Goal: Information Seeking & Learning: Learn about a topic

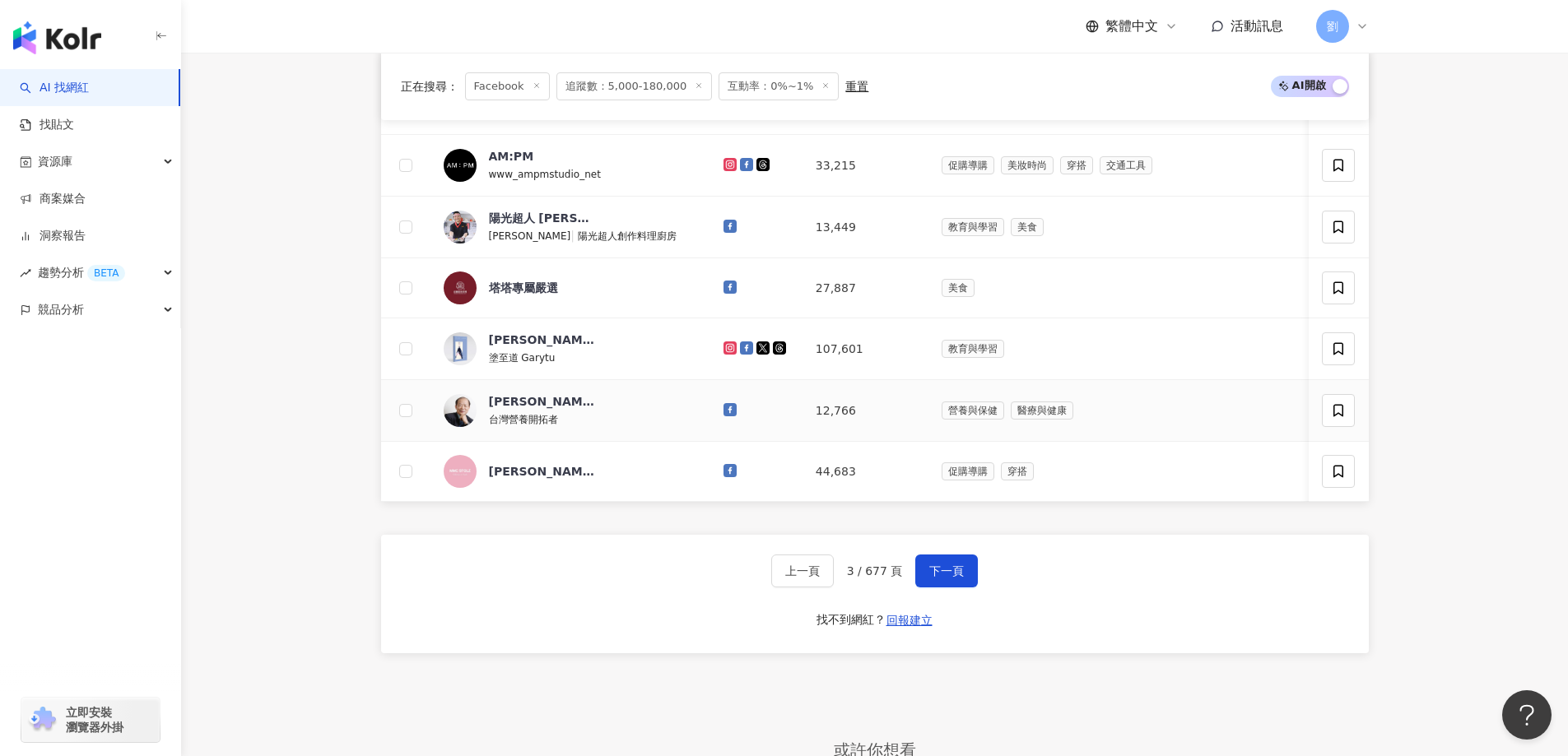
scroll to position [987, 0]
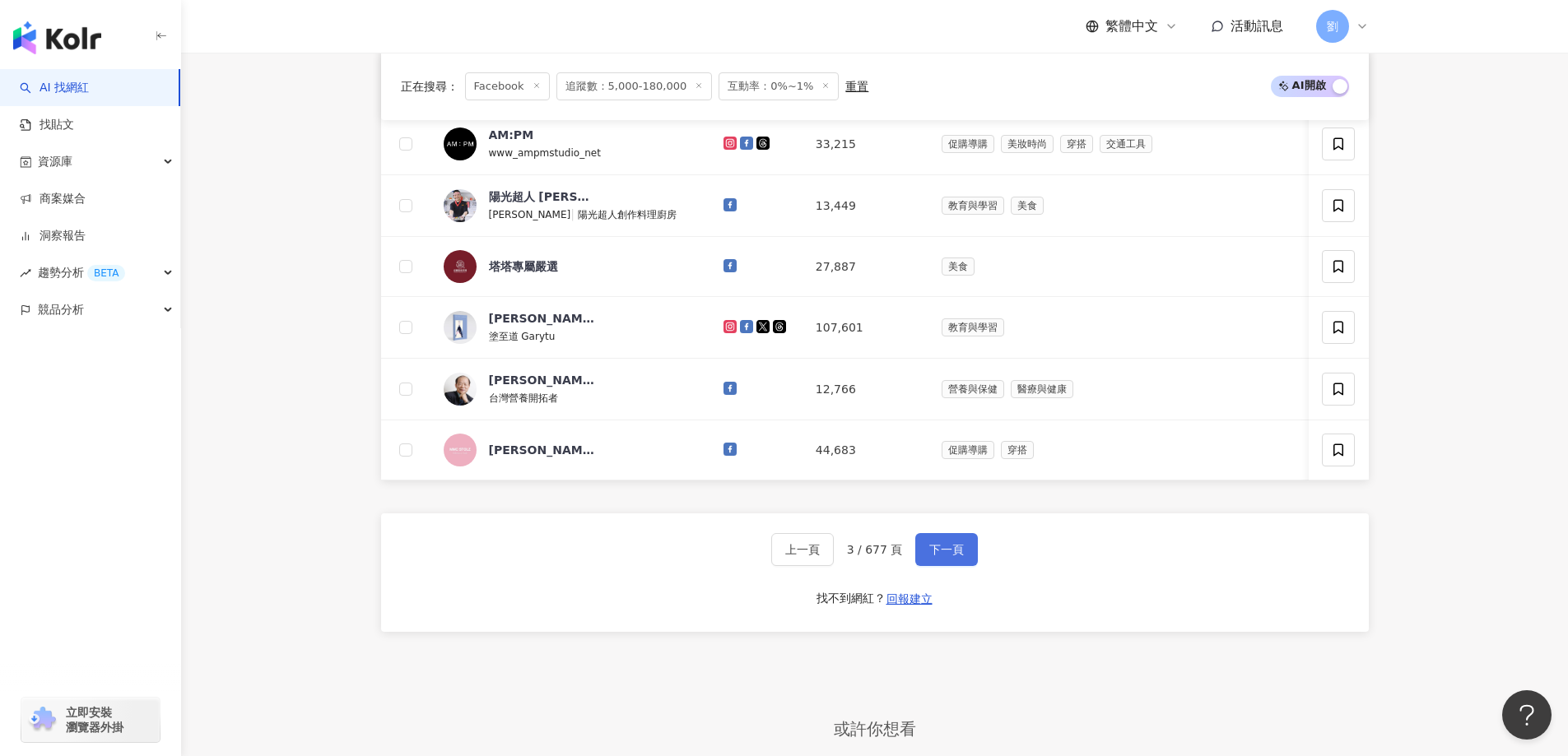
click at [935, 557] on span "下一頁" at bounding box center [946, 550] width 35 height 13
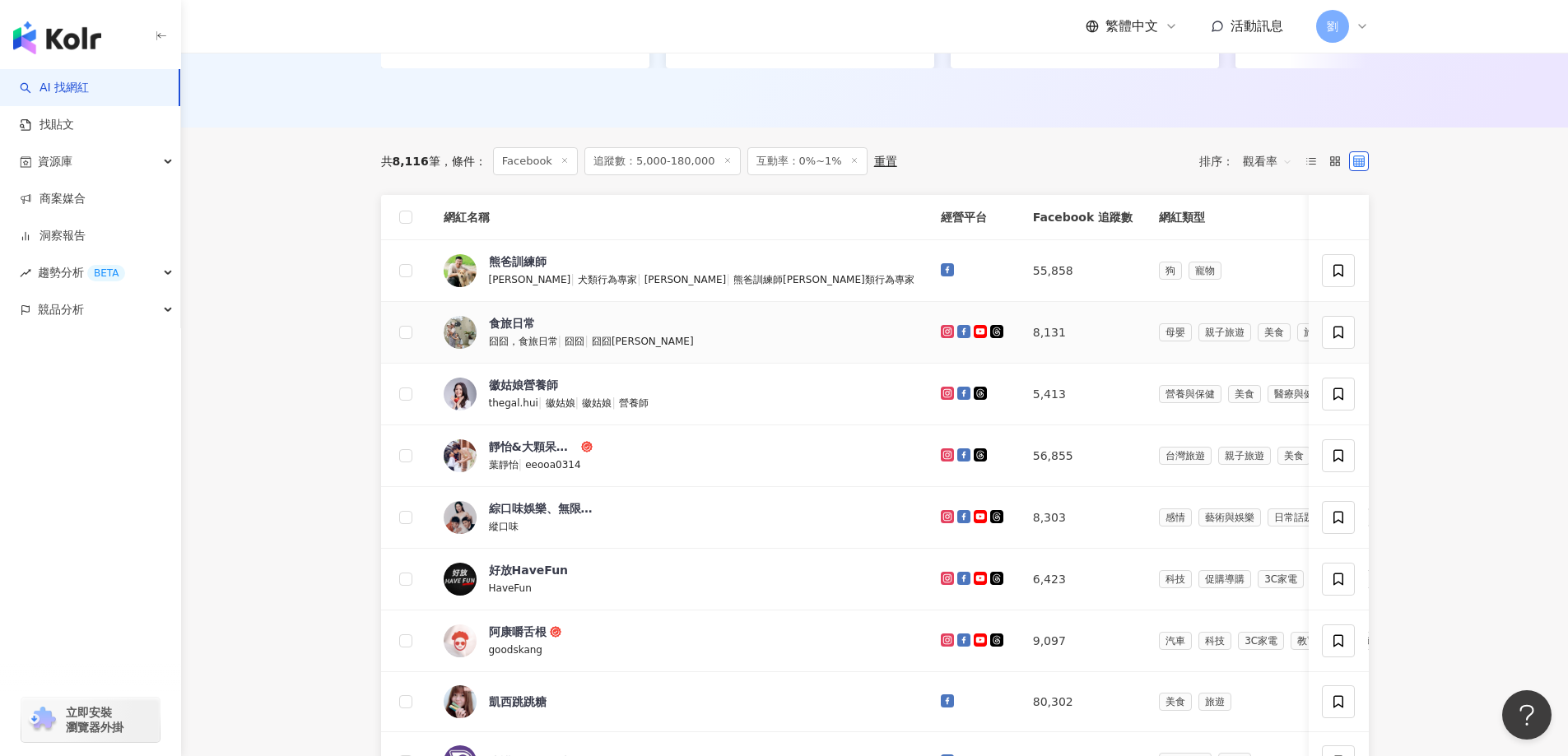
scroll to position [823, 0]
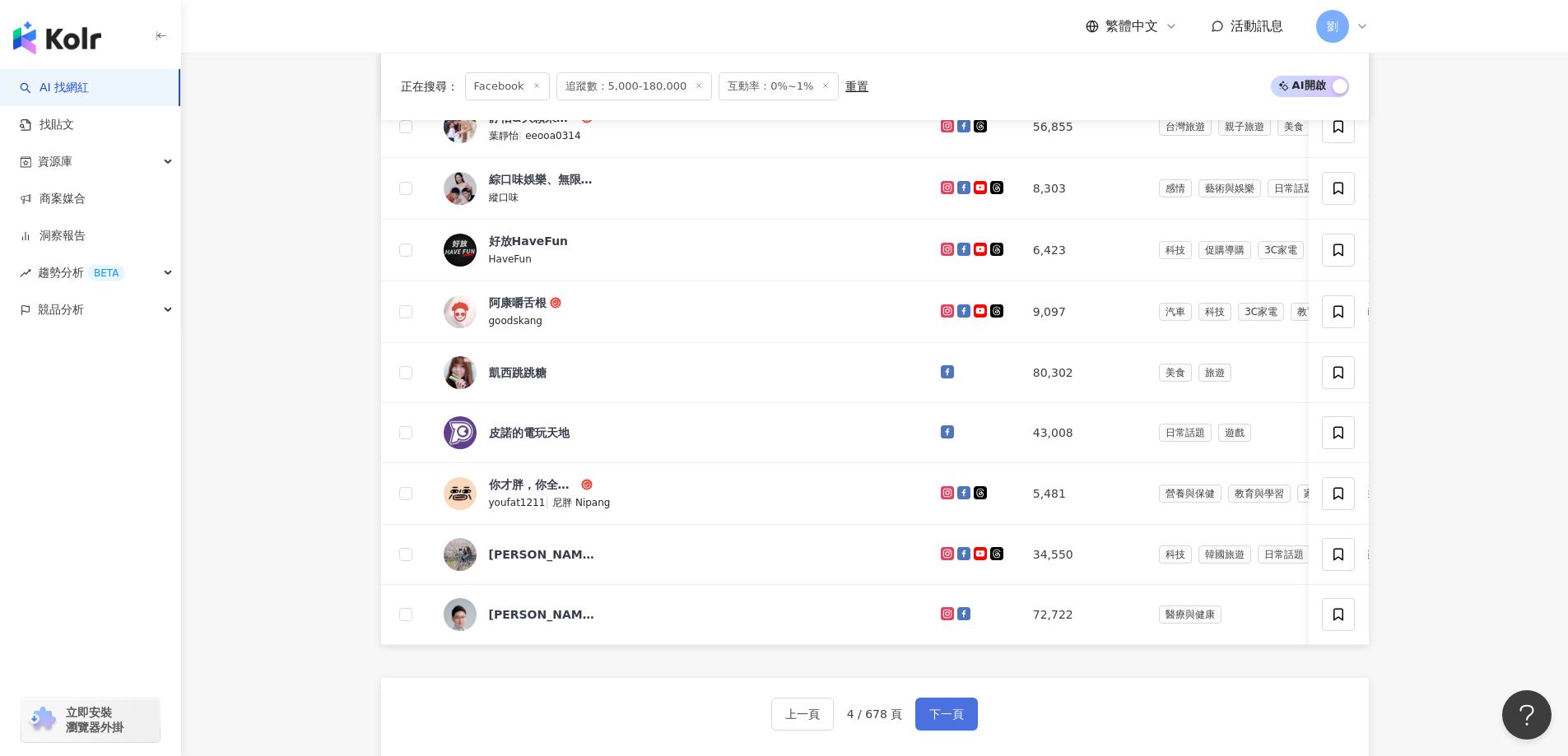
click at [960, 721] on span "下一頁" at bounding box center [946, 715] width 35 height 13
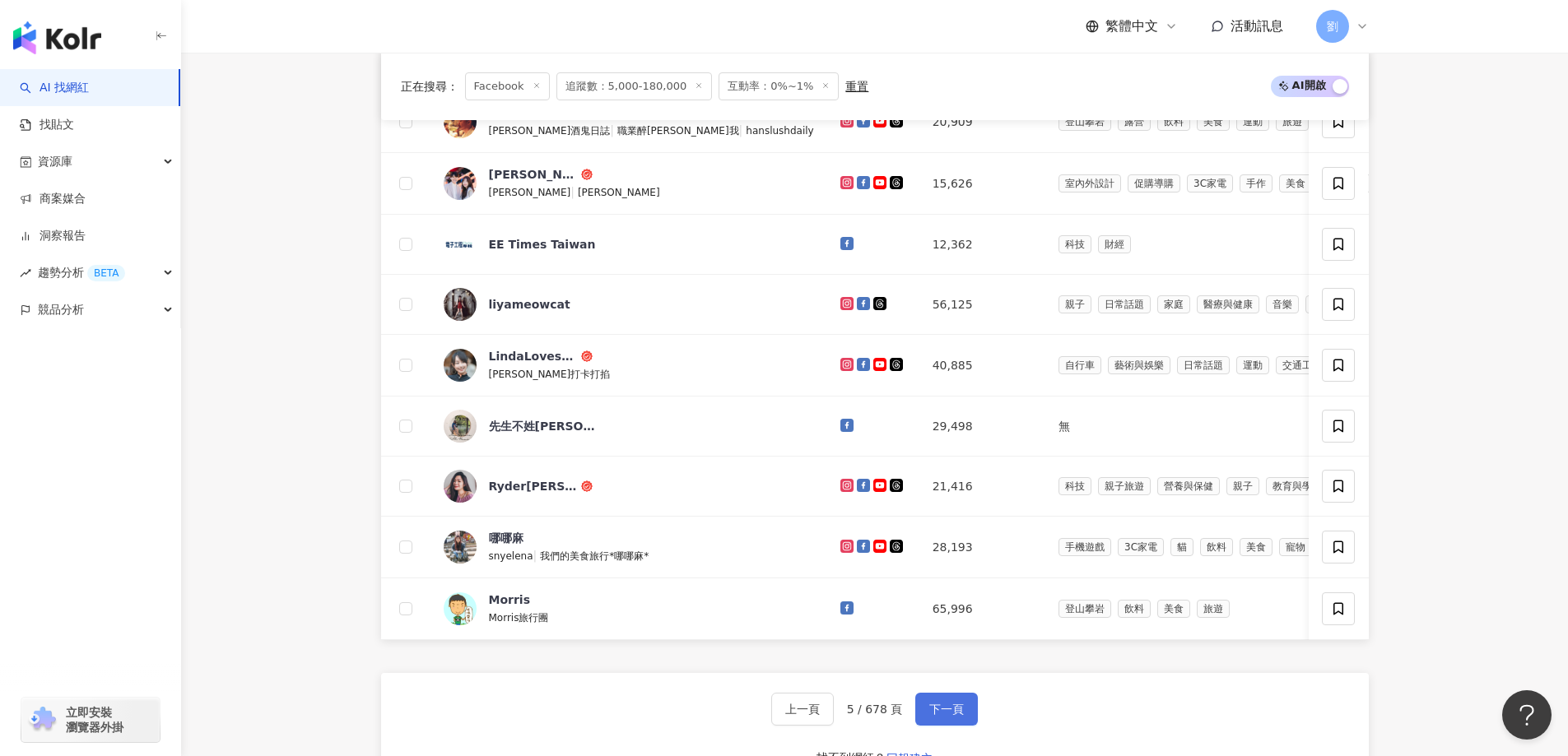
click at [950, 716] on span "下一頁" at bounding box center [946, 709] width 35 height 13
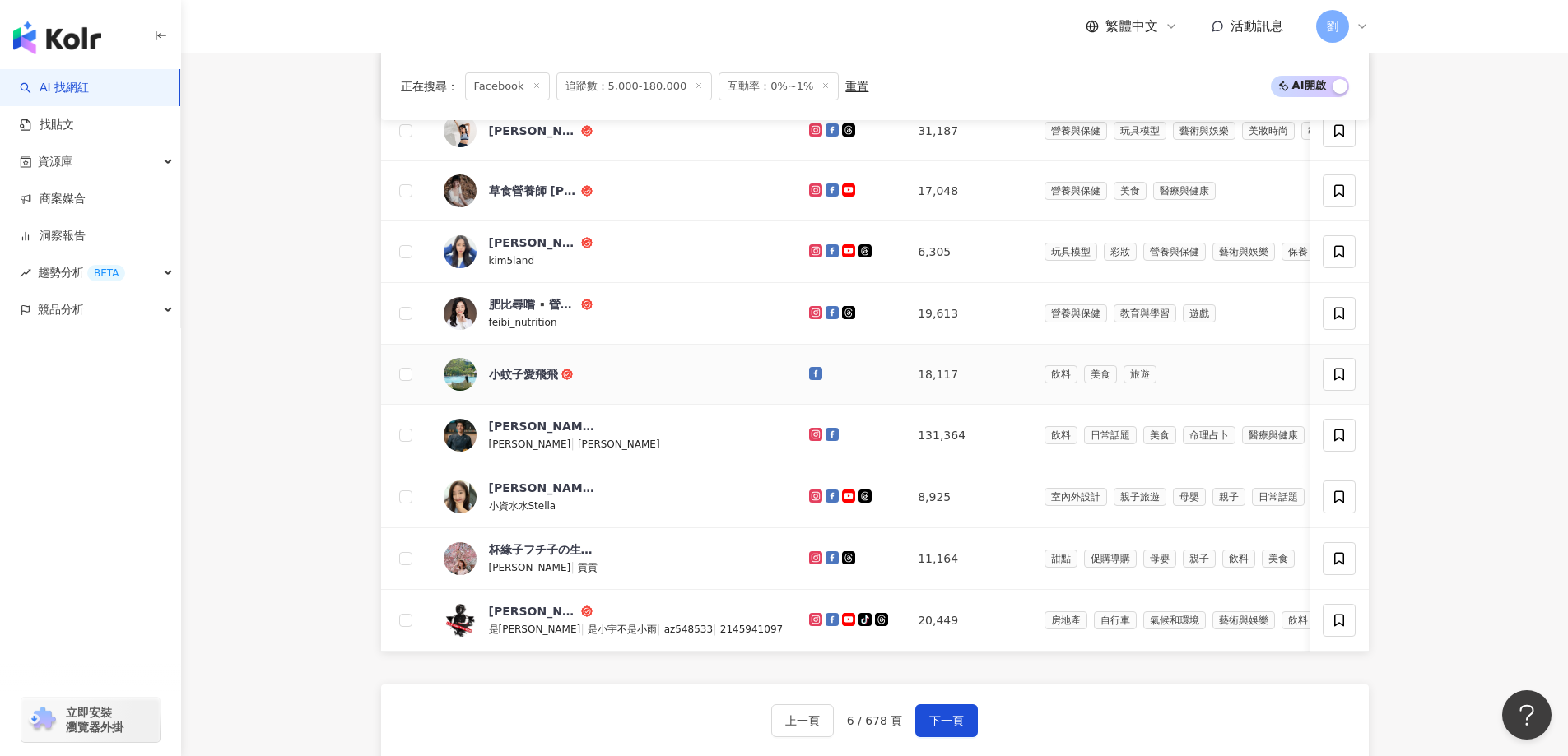
scroll to position [1152, 0]
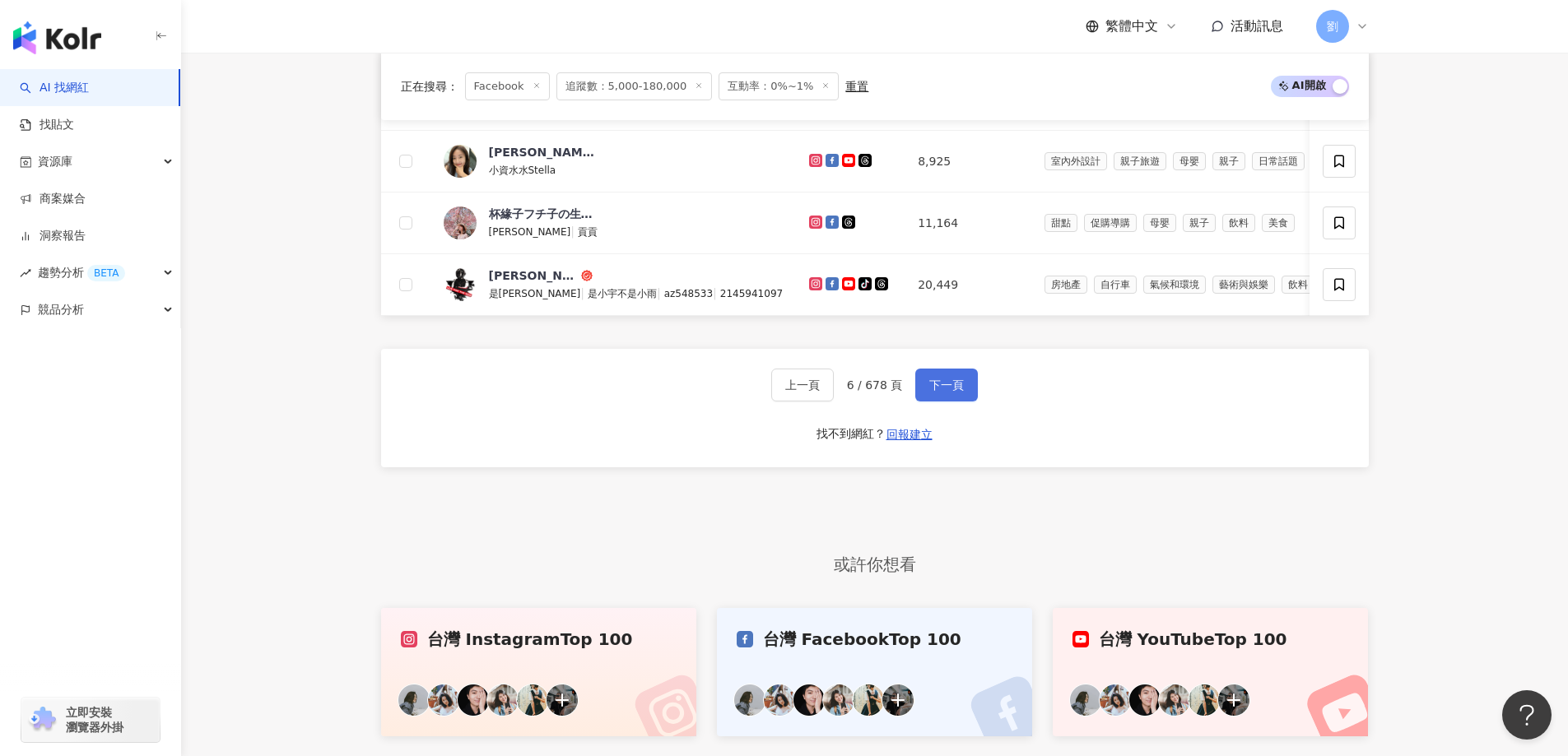
click at [946, 392] on span "下一頁" at bounding box center [946, 386] width 35 height 13
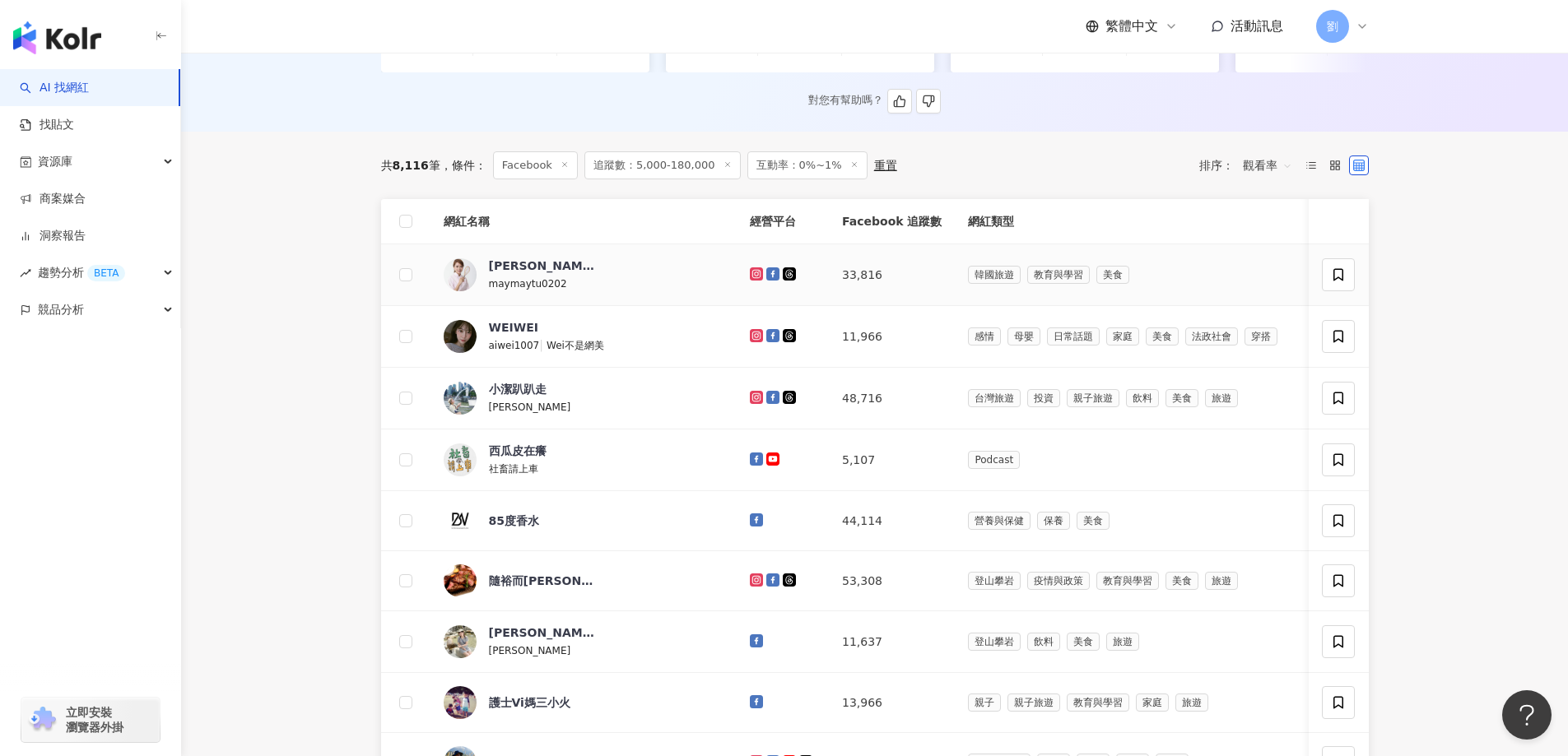
scroll to position [329, 0]
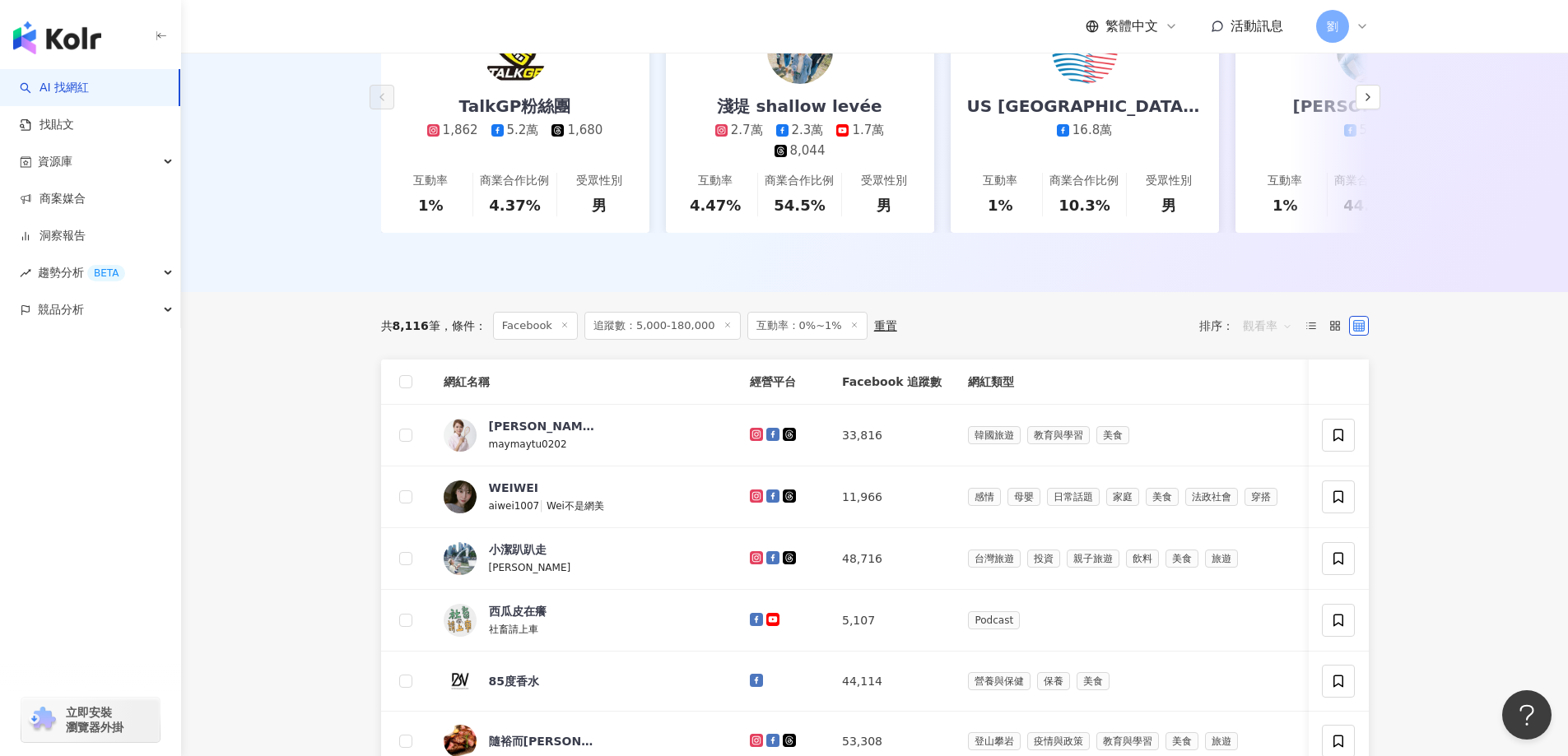
click at [1258, 339] on span "觀看率" at bounding box center [1267, 326] width 50 height 26
click at [1268, 403] on div "追蹤數" at bounding box center [1268, 400] width 41 height 18
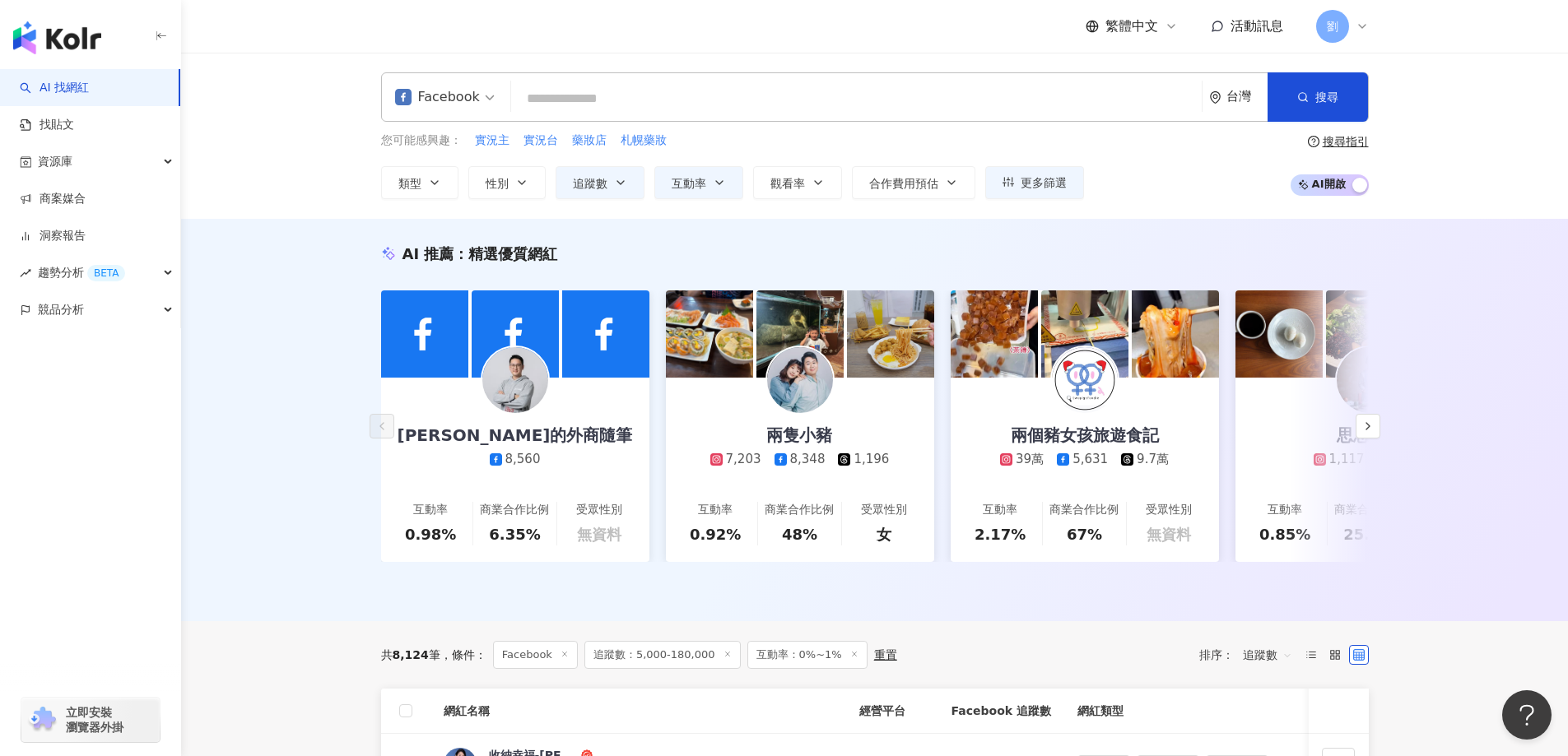
click at [850, 658] on icon at bounding box center [854, 654] width 8 height 8
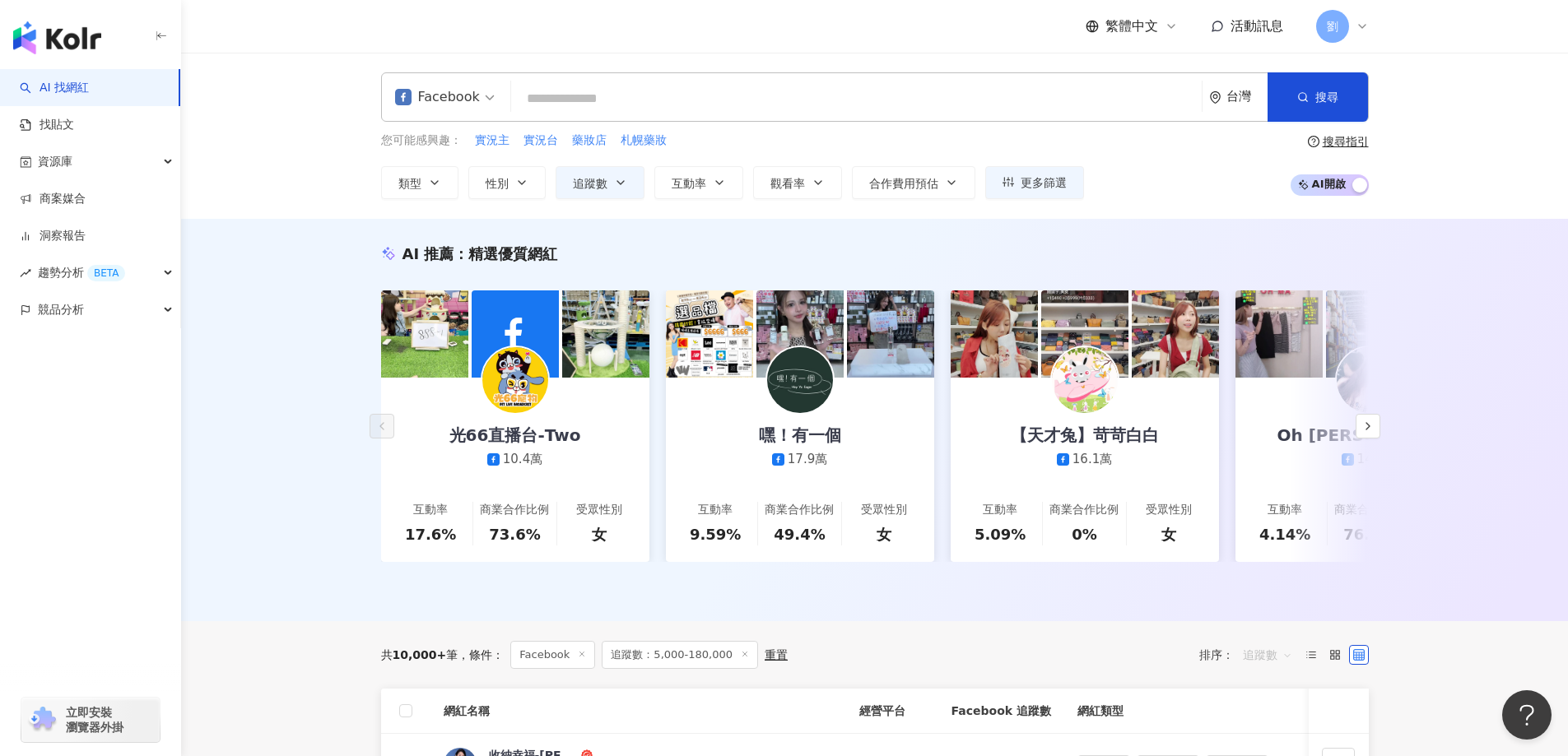
click at [1291, 669] on span "追蹤數" at bounding box center [1267, 655] width 50 height 26
click at [1273, 603] on div "觀看率" at bounding box center [1268, 605] width 41 height 18
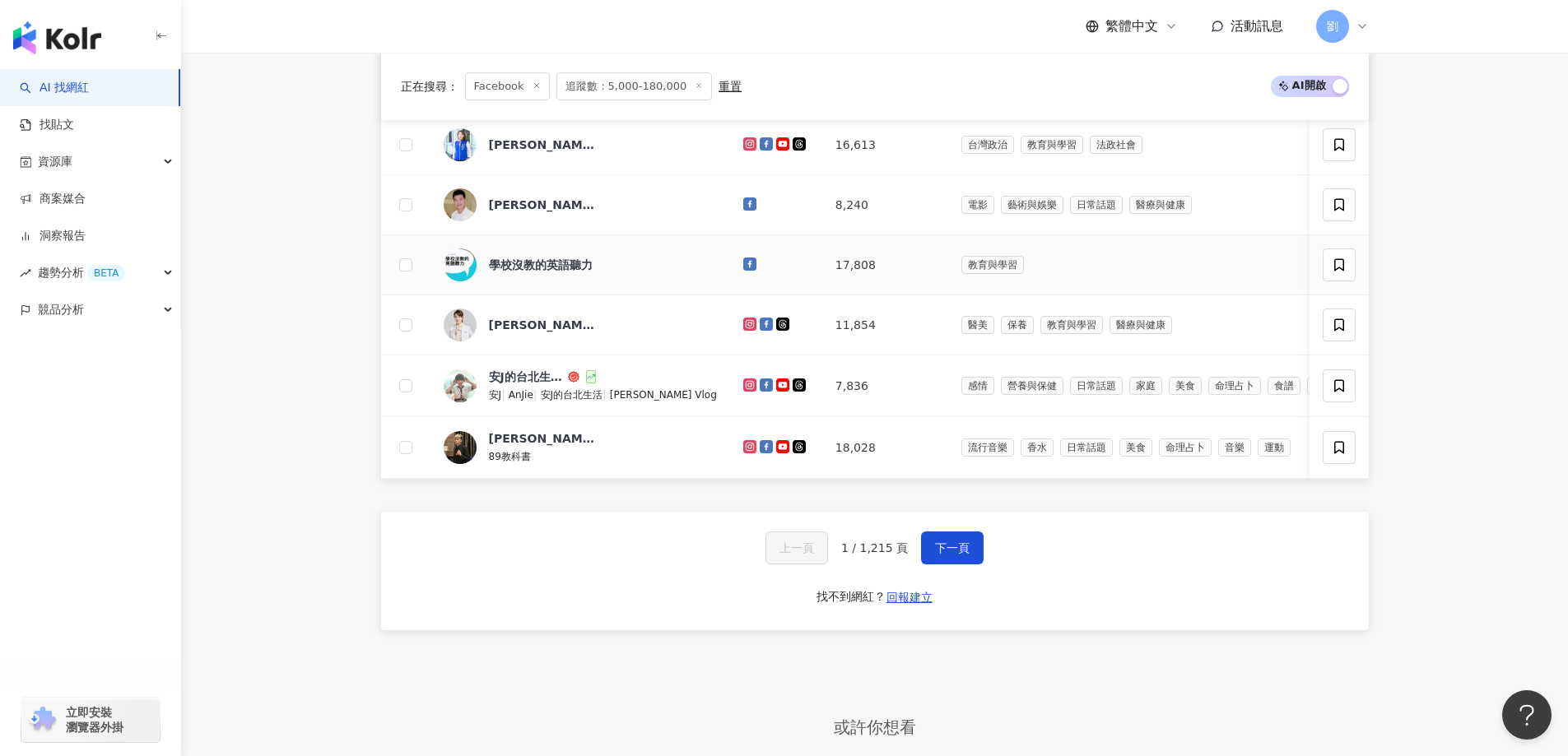
scroll to position [987, 0]
click at [940, 553] on span "下一頁" at bounding box center [952, 546] width 35 height 13
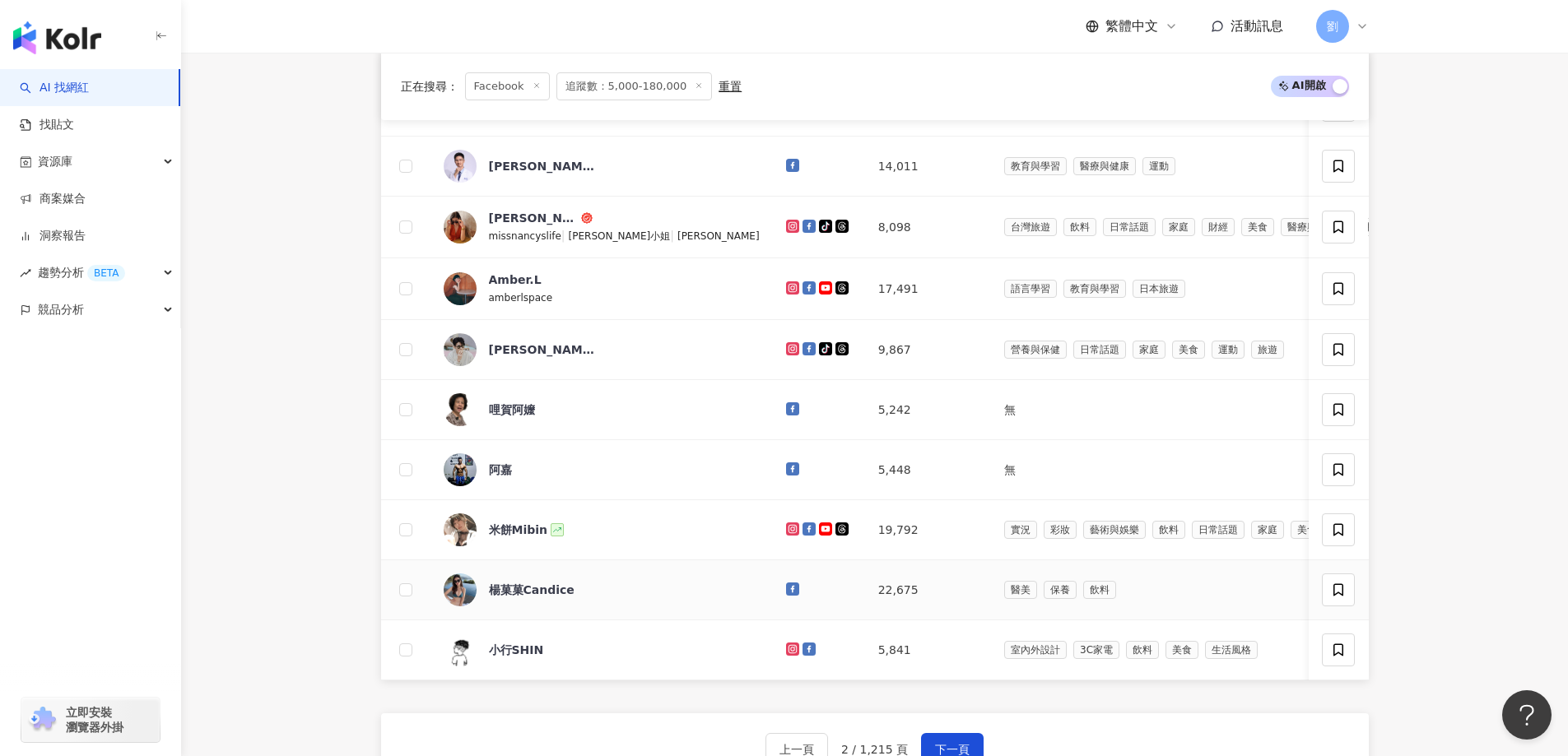
scroll to position [823, 0]
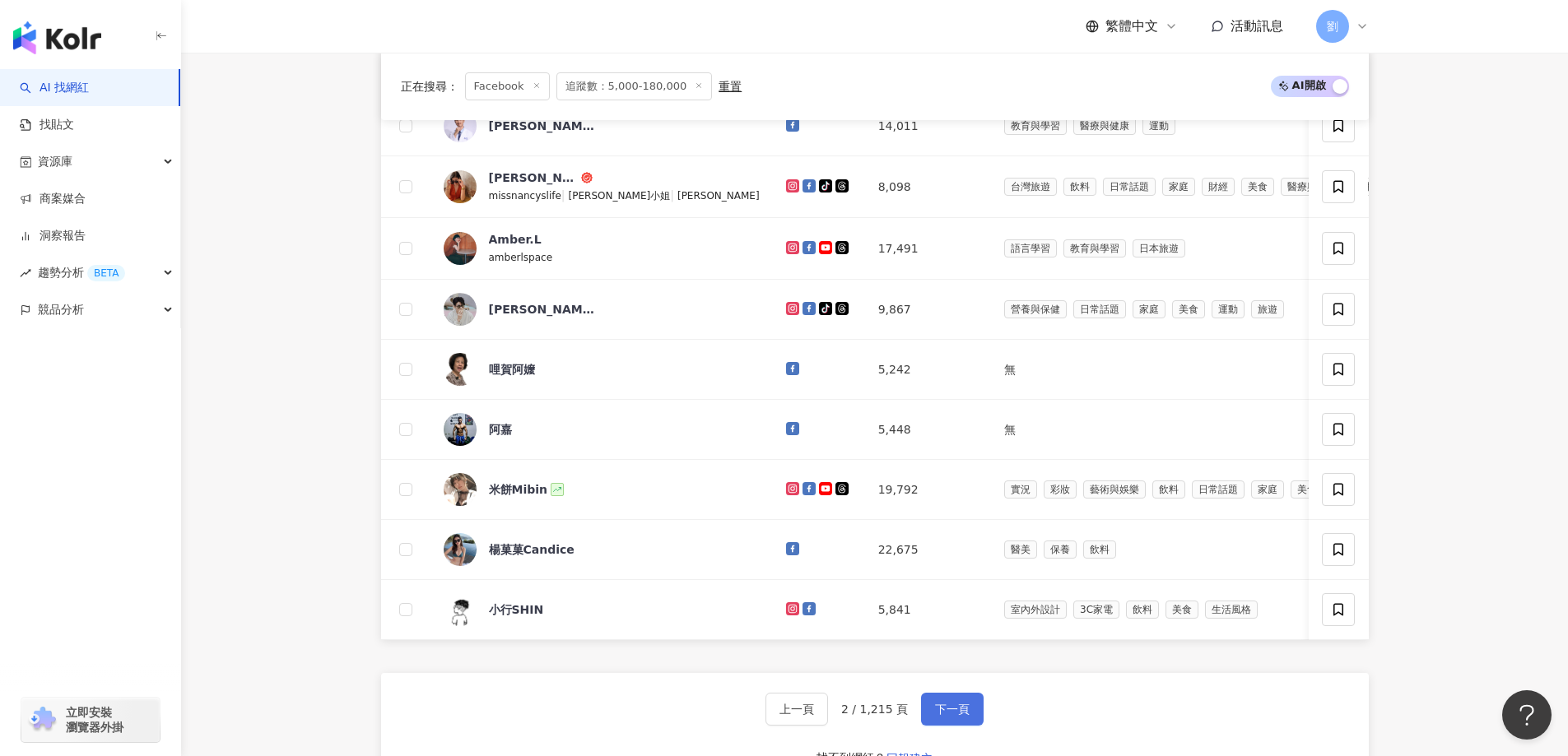
click at [951, 725] on button "下一頁" at bounding box center [952, 709] width 63 height 33
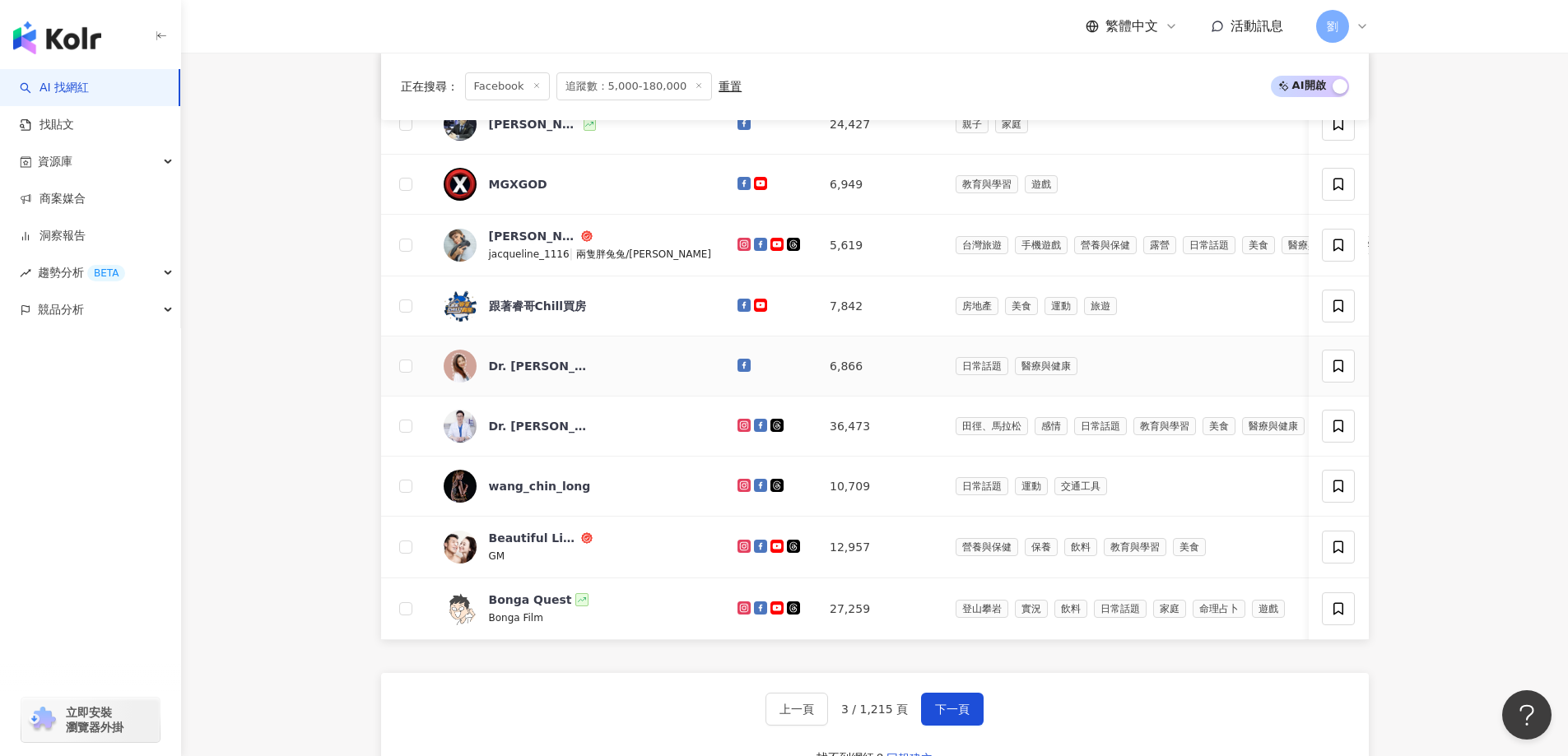
drag, startPoint x: 702, startPoint y: 372, endPoint x: 703, endPoint y: 363, distance: 9.1
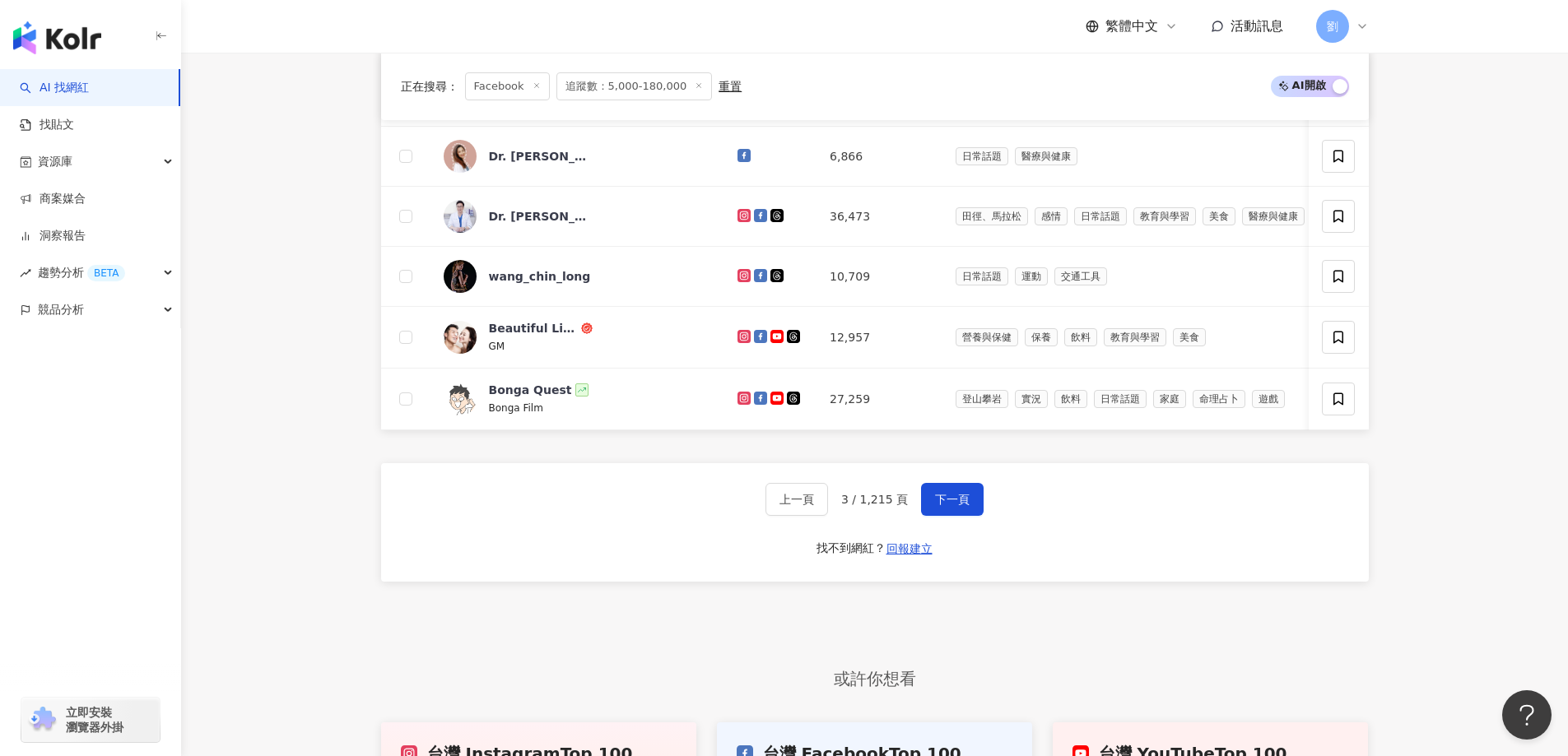
scroll to position [1152, 0]
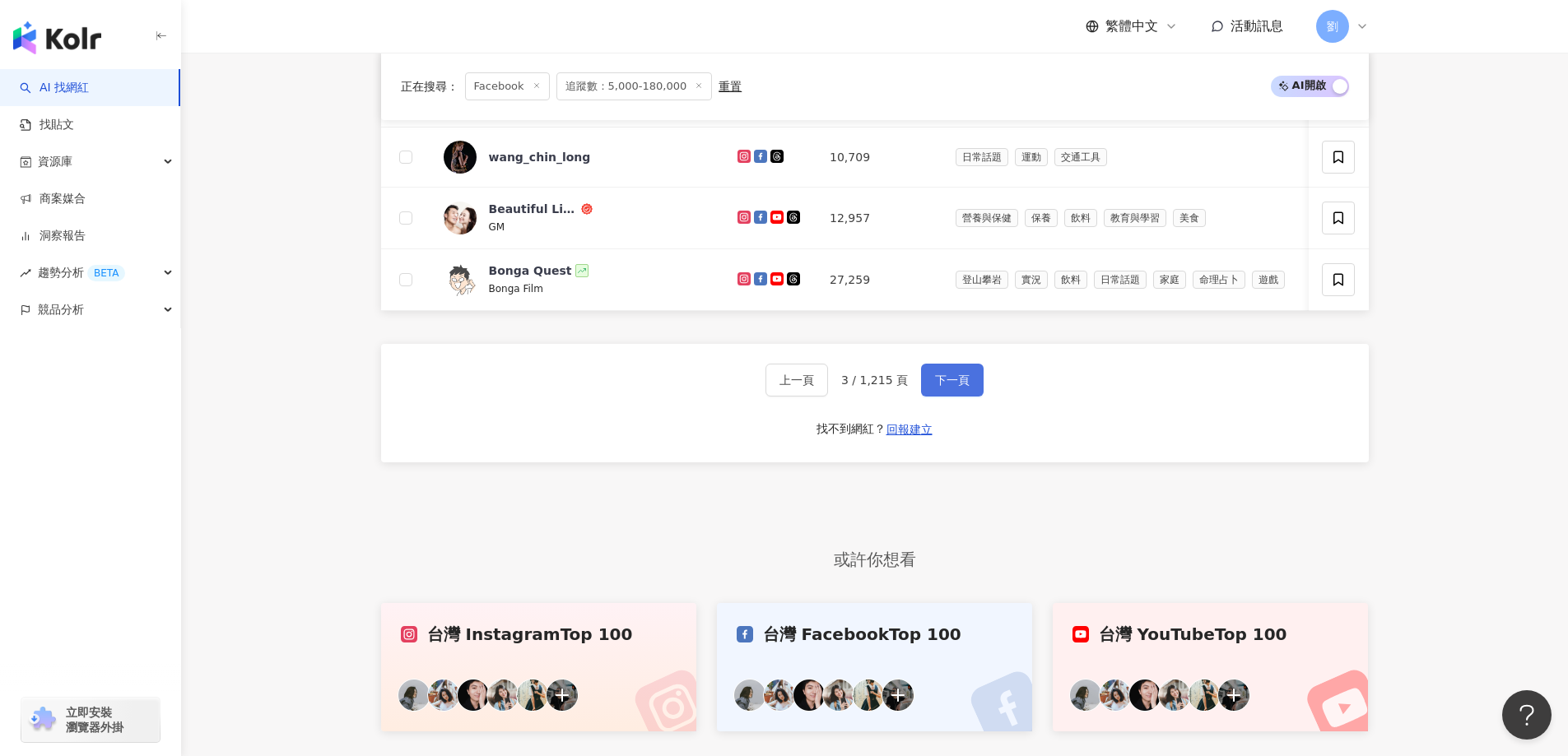
click at [956, 386] on span "下一頁" at bounding box center [952, 380] width 35 height 13
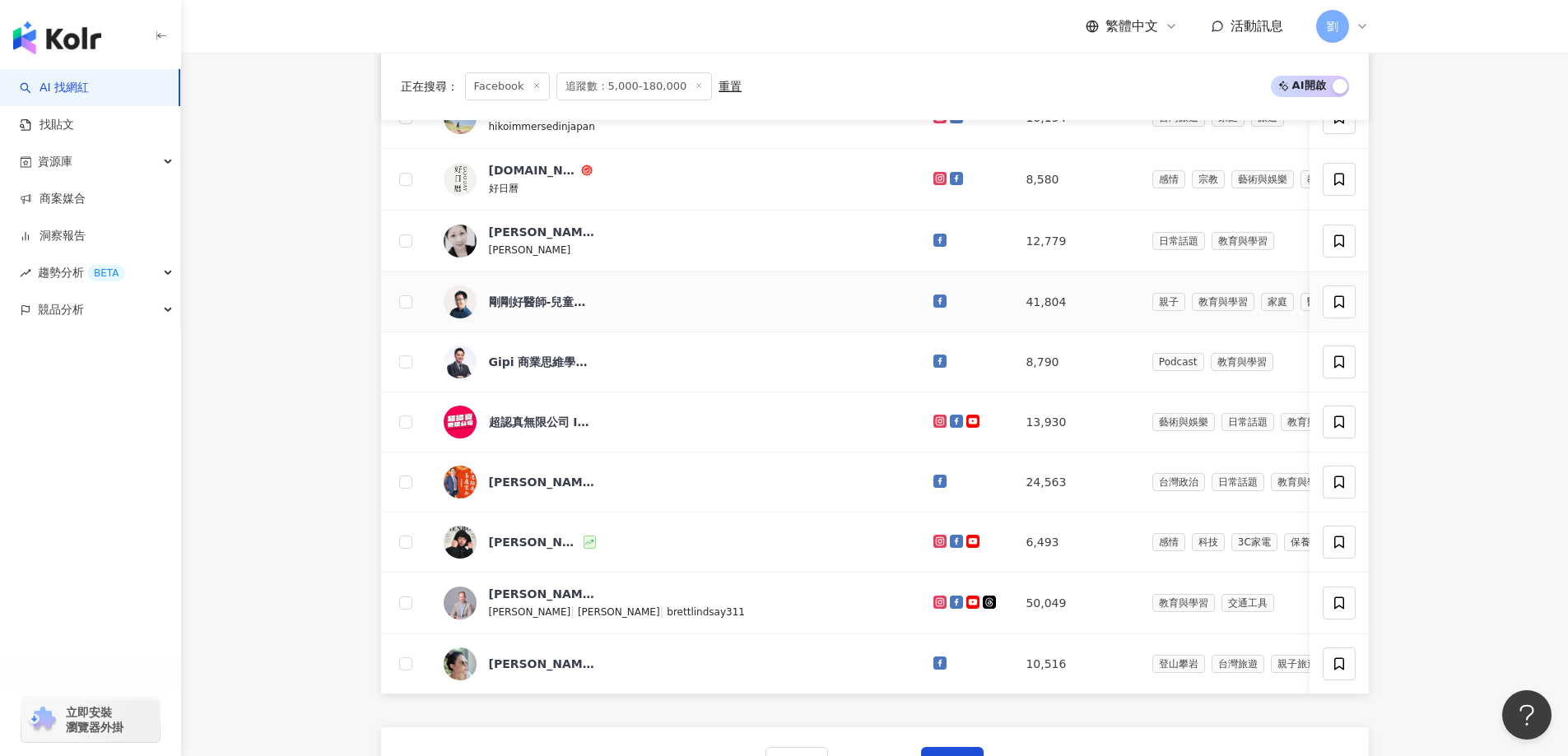
scroll to position [823, 0]
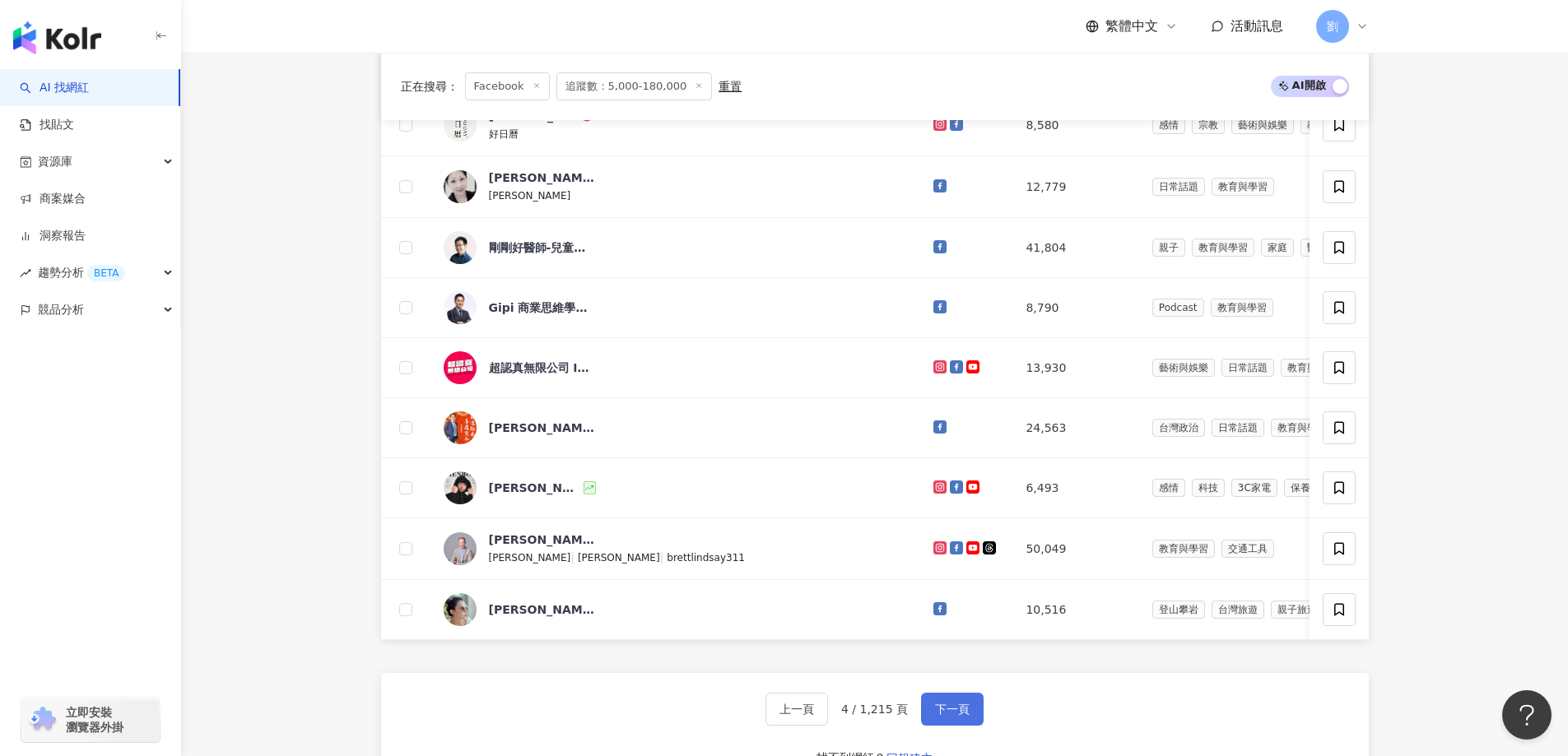
click at [955, 716] on span "下一頁" at bounding box center [952, 709] width 35 height 13
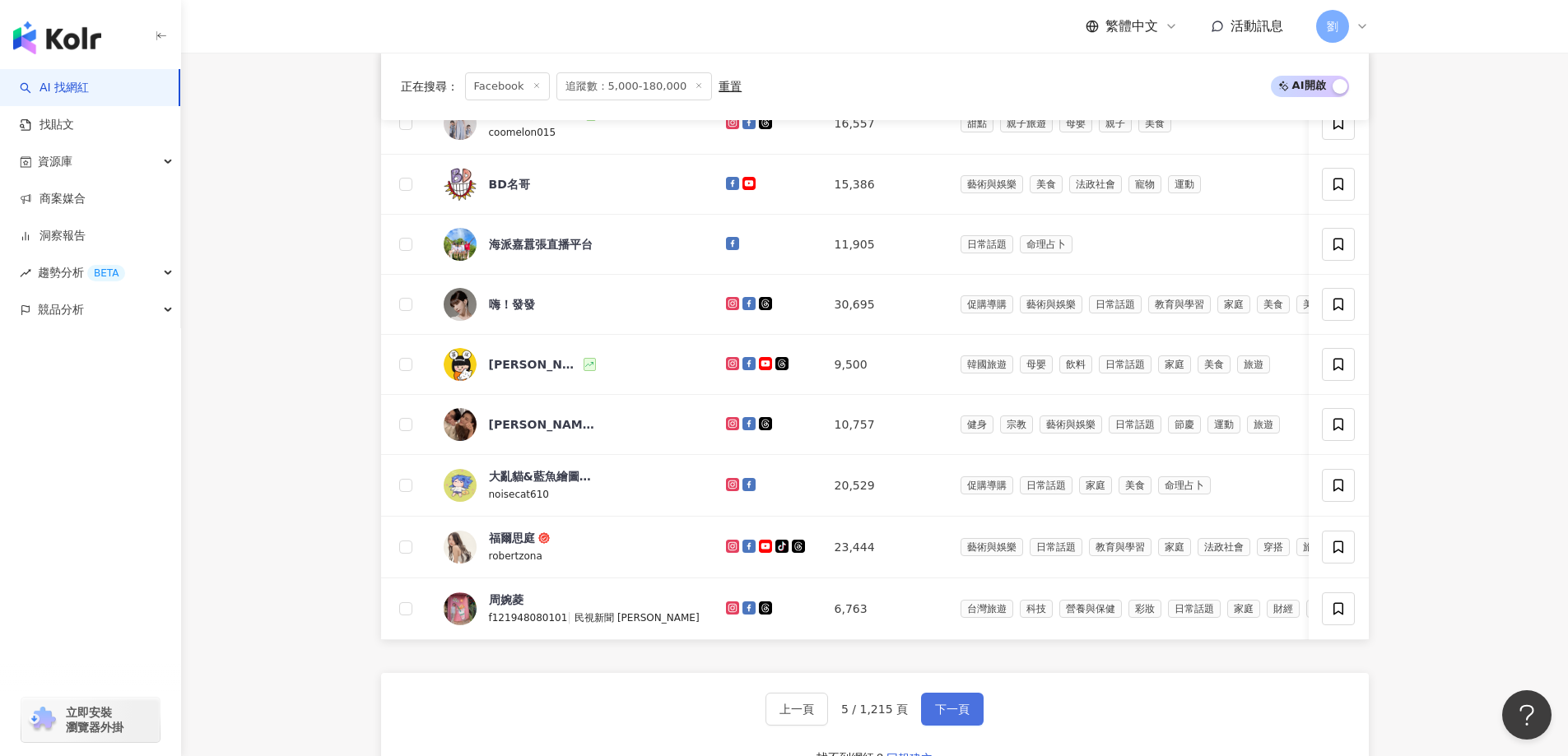
click at [953, 716] on span "下一頁" at bounding box center [952, 709] width 35 height 13
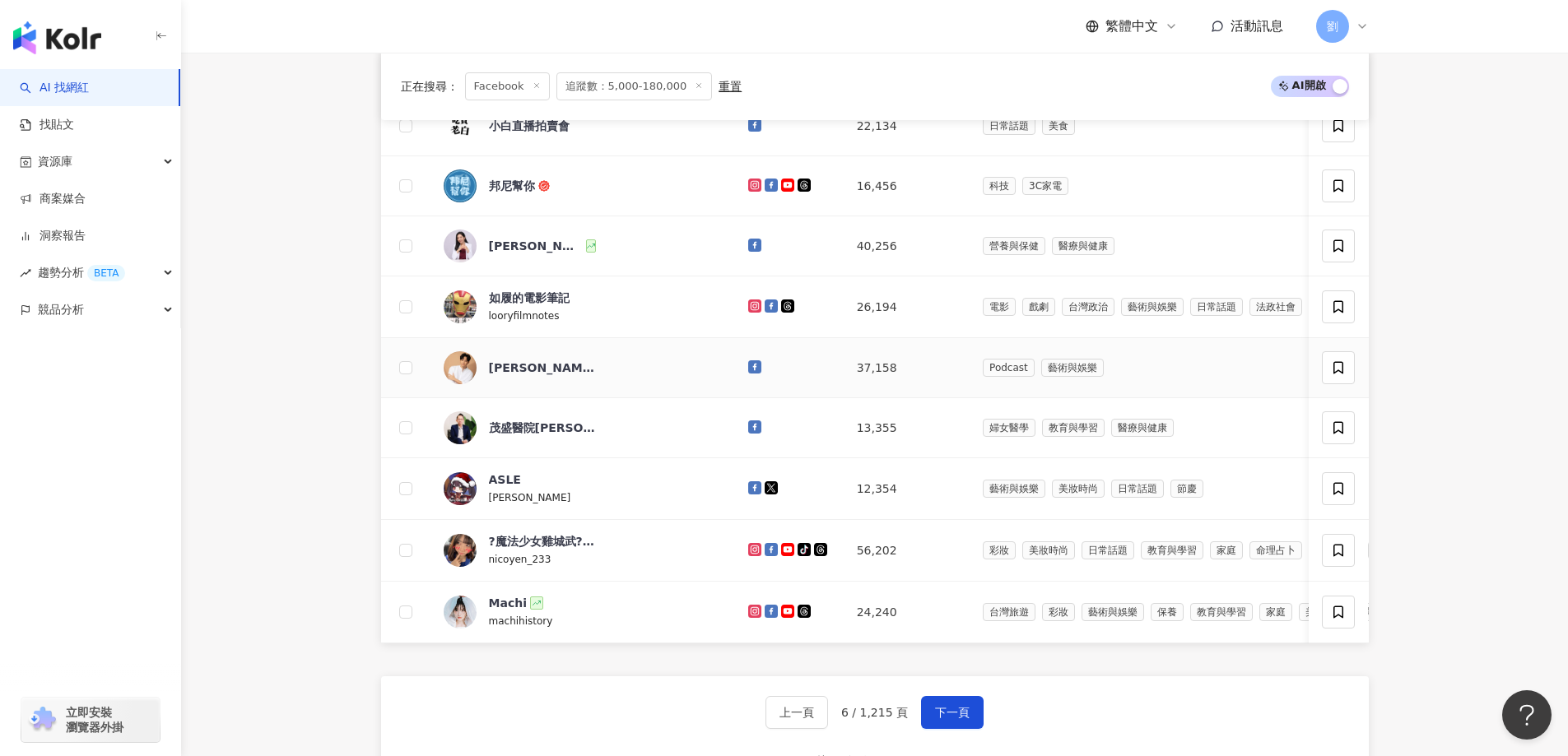
scroll to position [987, 0]
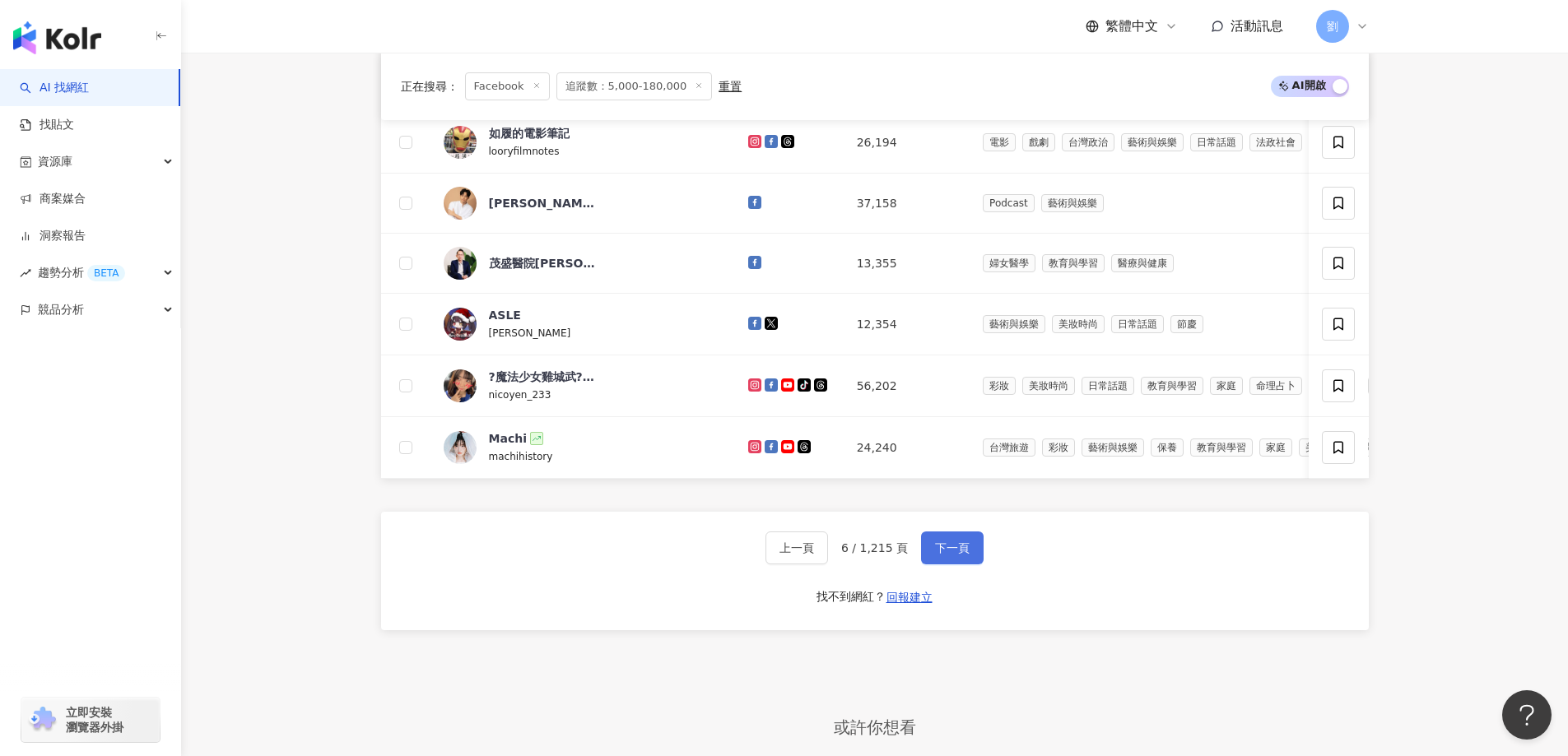
click at [955, 555] on span "下一頁" at bounding box center [952, 548] width 35 height 13
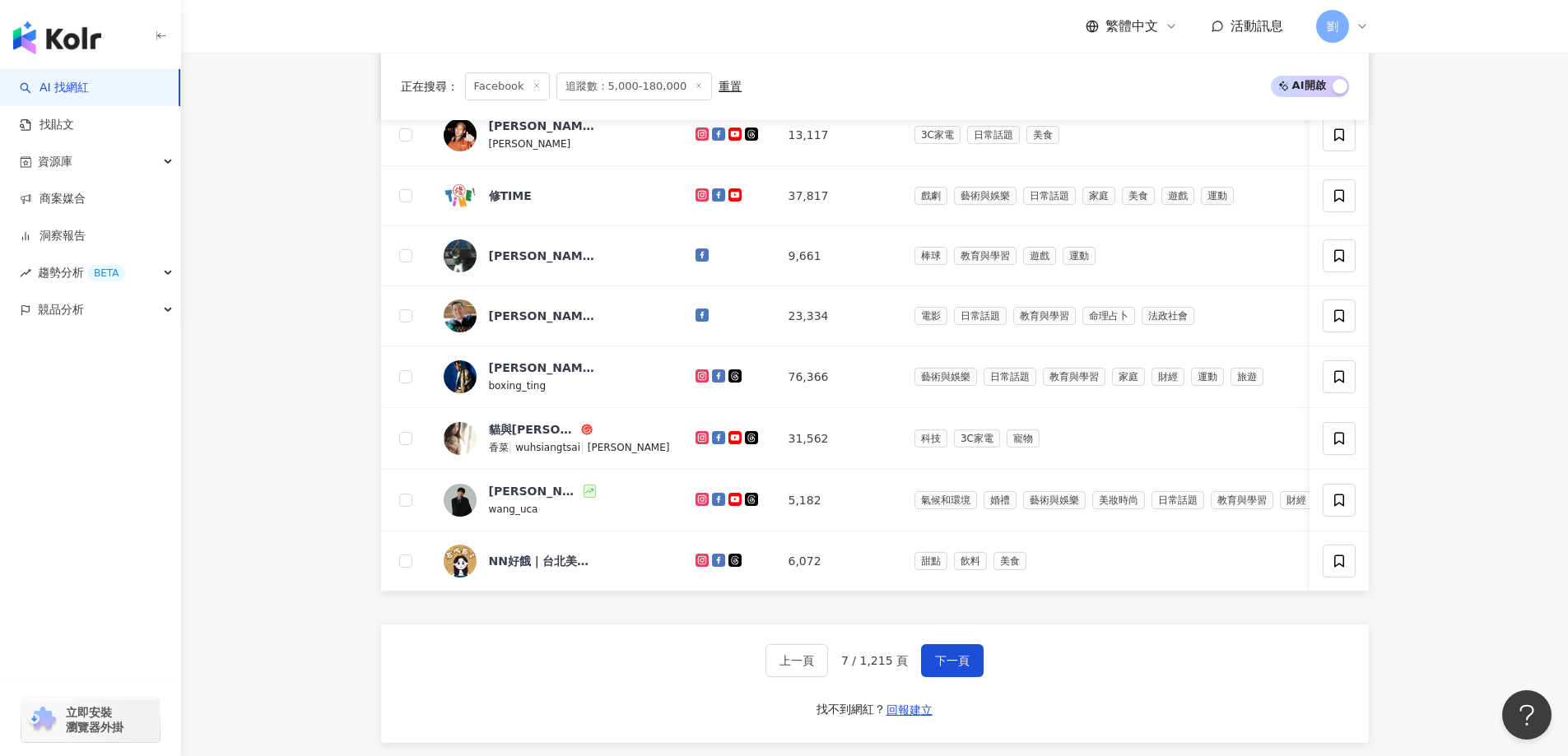
scroll to position [912, 0]
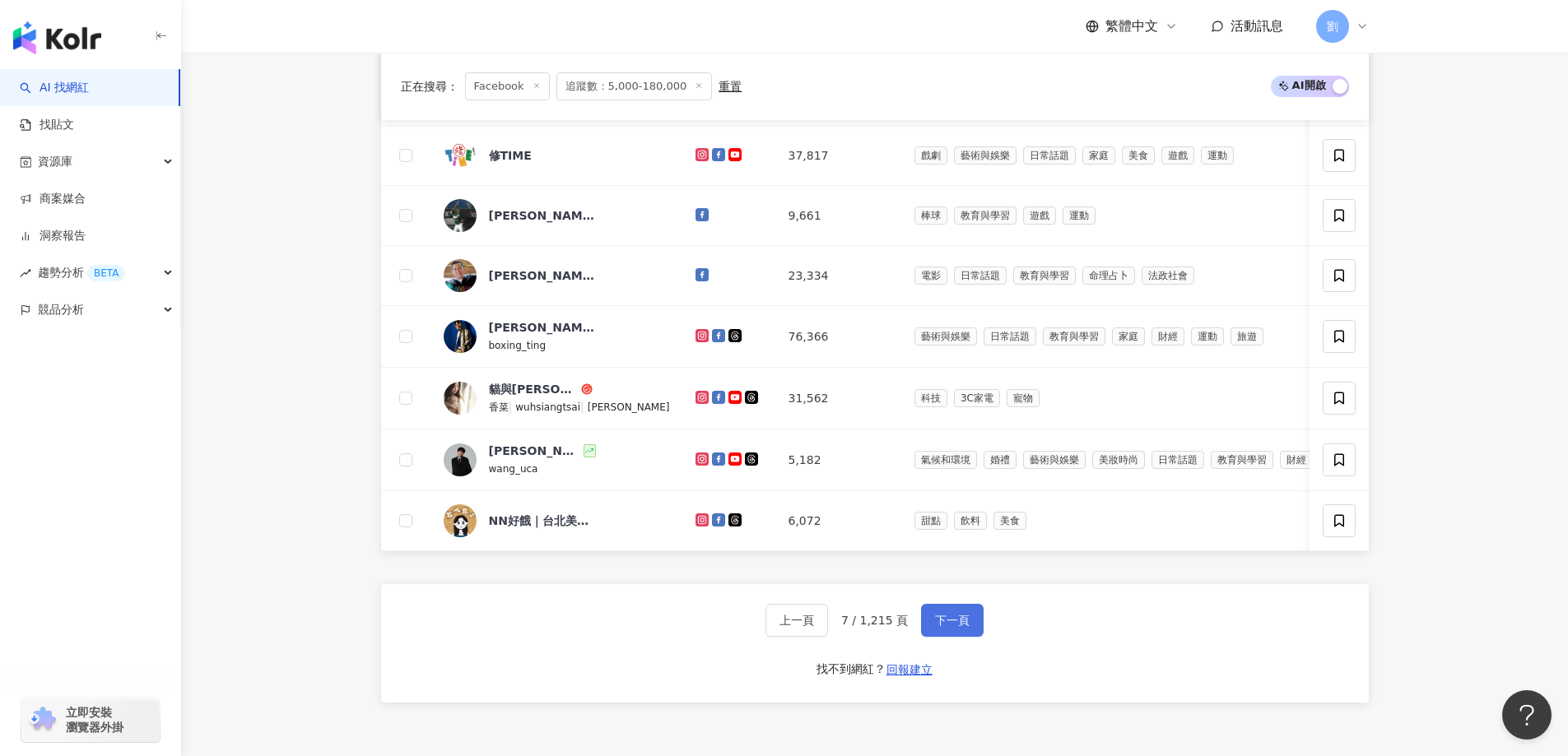
click at [935, 627] on span "下一頁" at bounding box center [952, 621] width 35 height 13
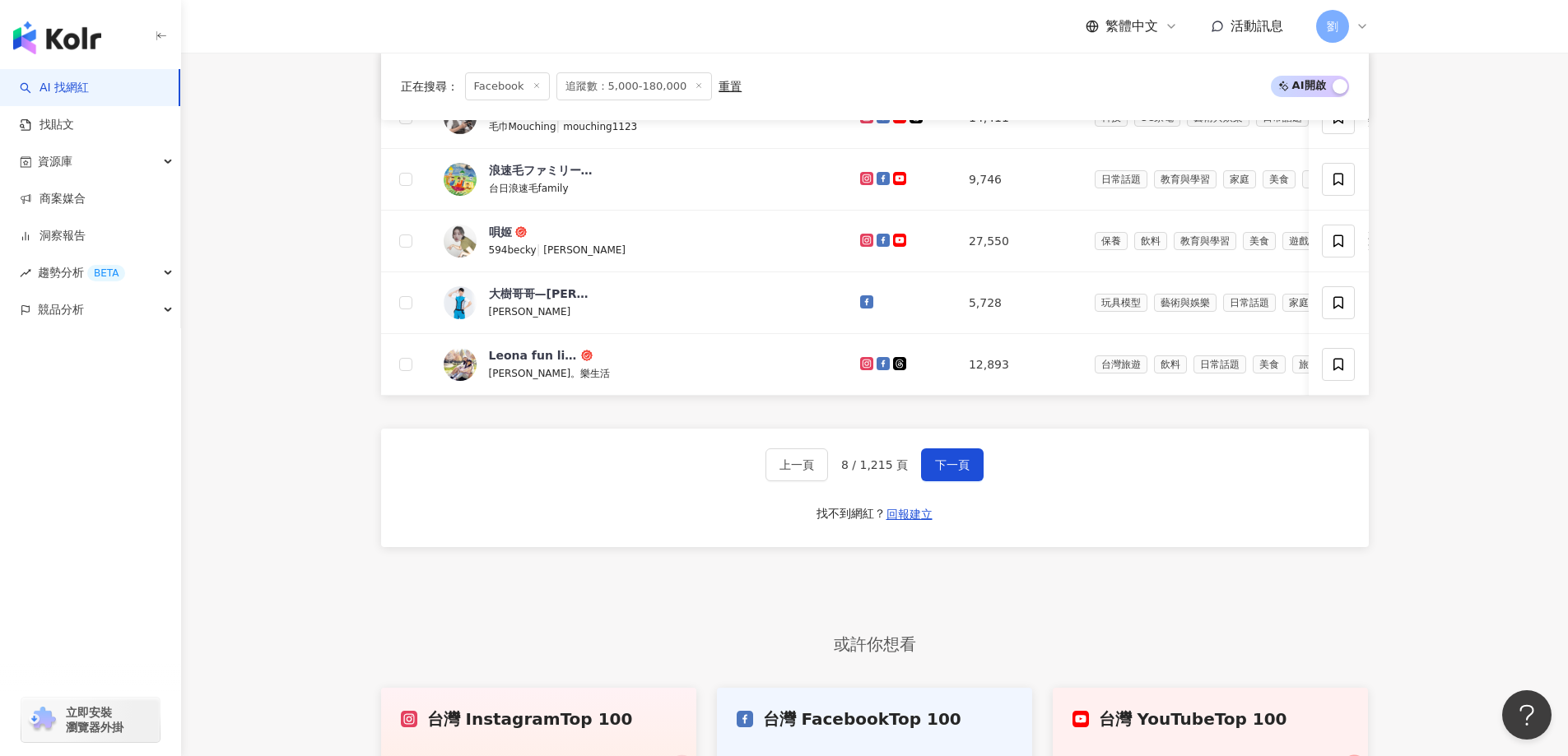
scroll to position [1077, 0]
click at [950, 510] on div "上一頁 8 / 1,215 頁 下一頁 找不到網紅？ 回報建立" at bounding box center [875, 485] width 988 height 118
click at [953, 479] on button "下一頁" at bounding box center [952, 462] width 63 height 33
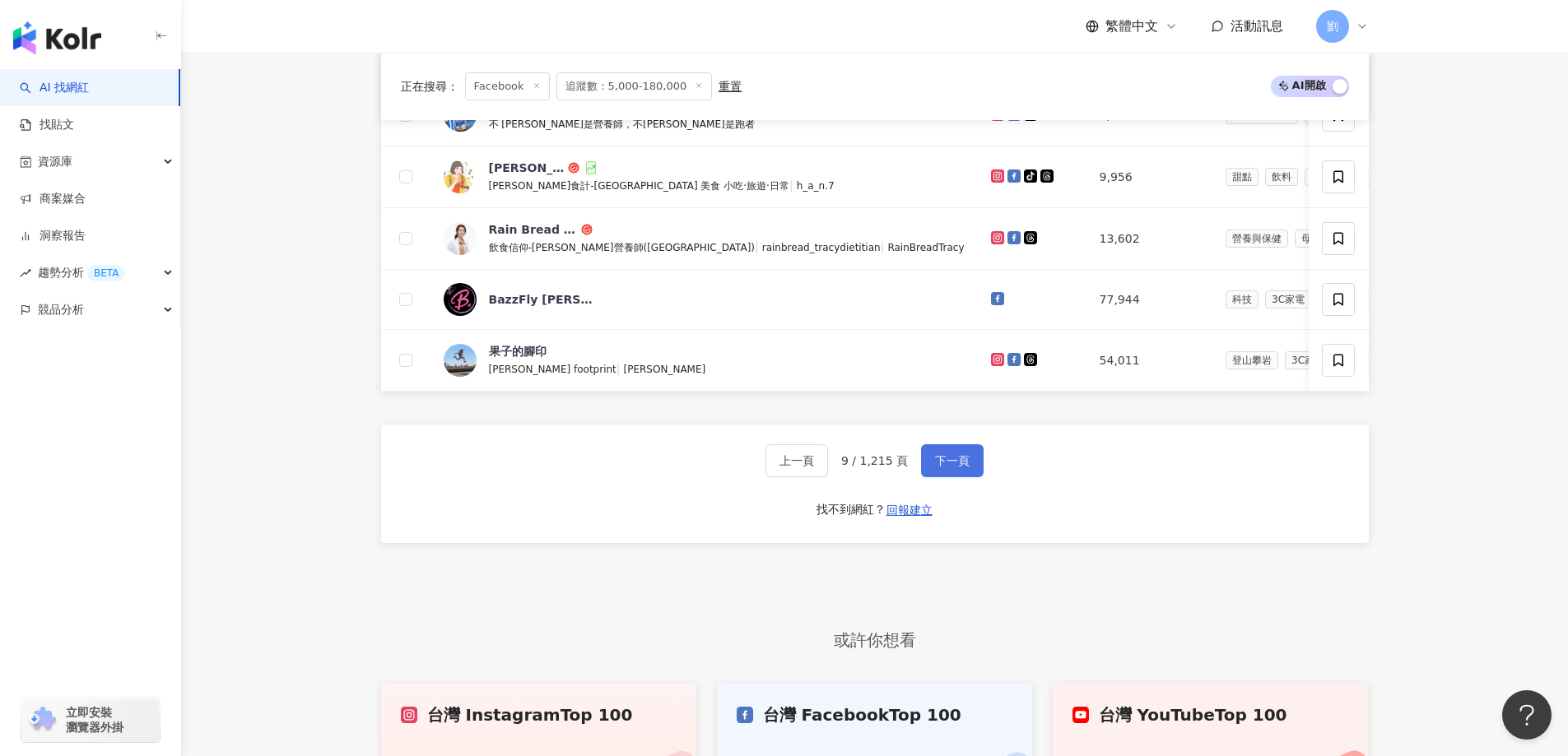
click at [941, 467] on span "下一頁" at bounding box center [952, 461] width 35 height 13
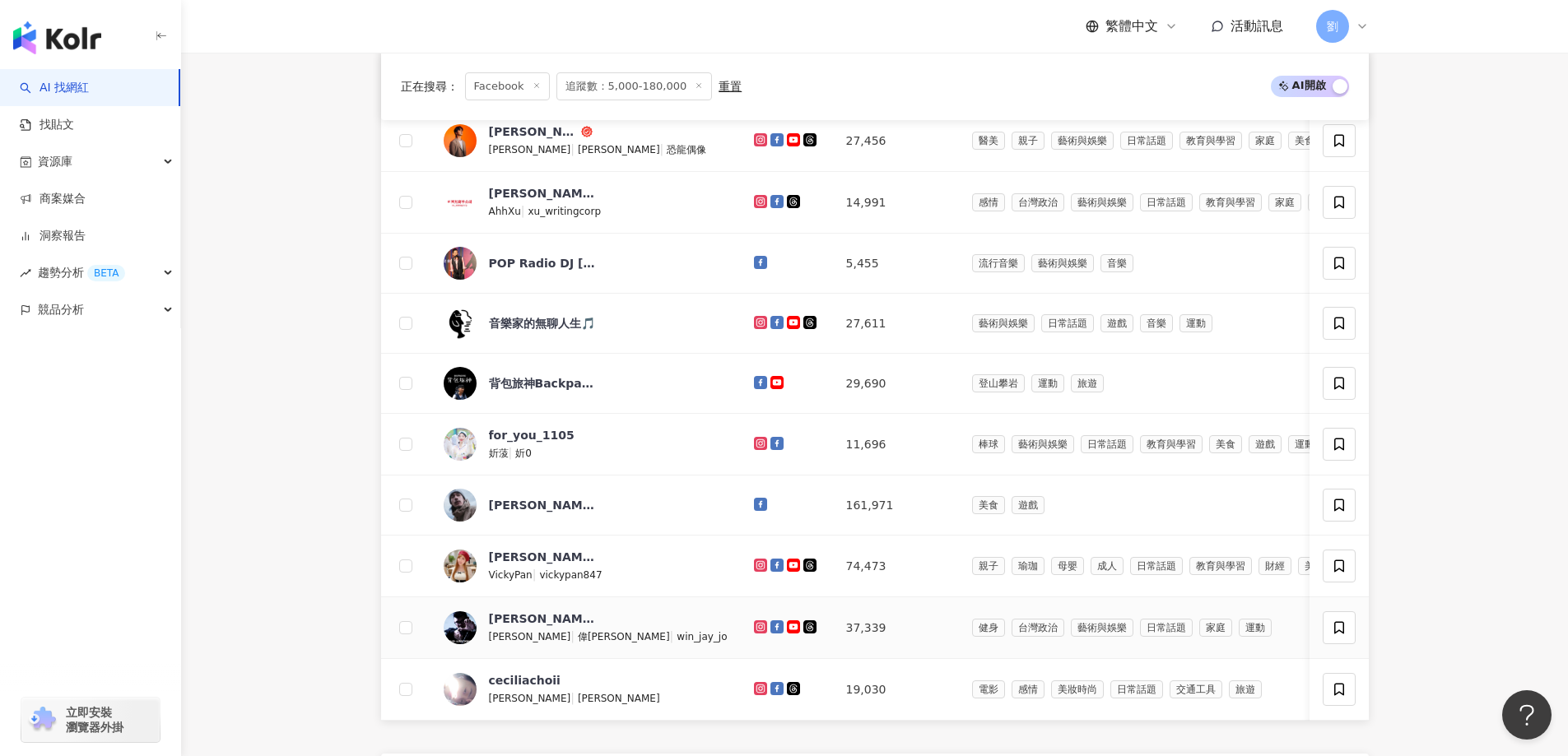
scroll to position [912, 0]
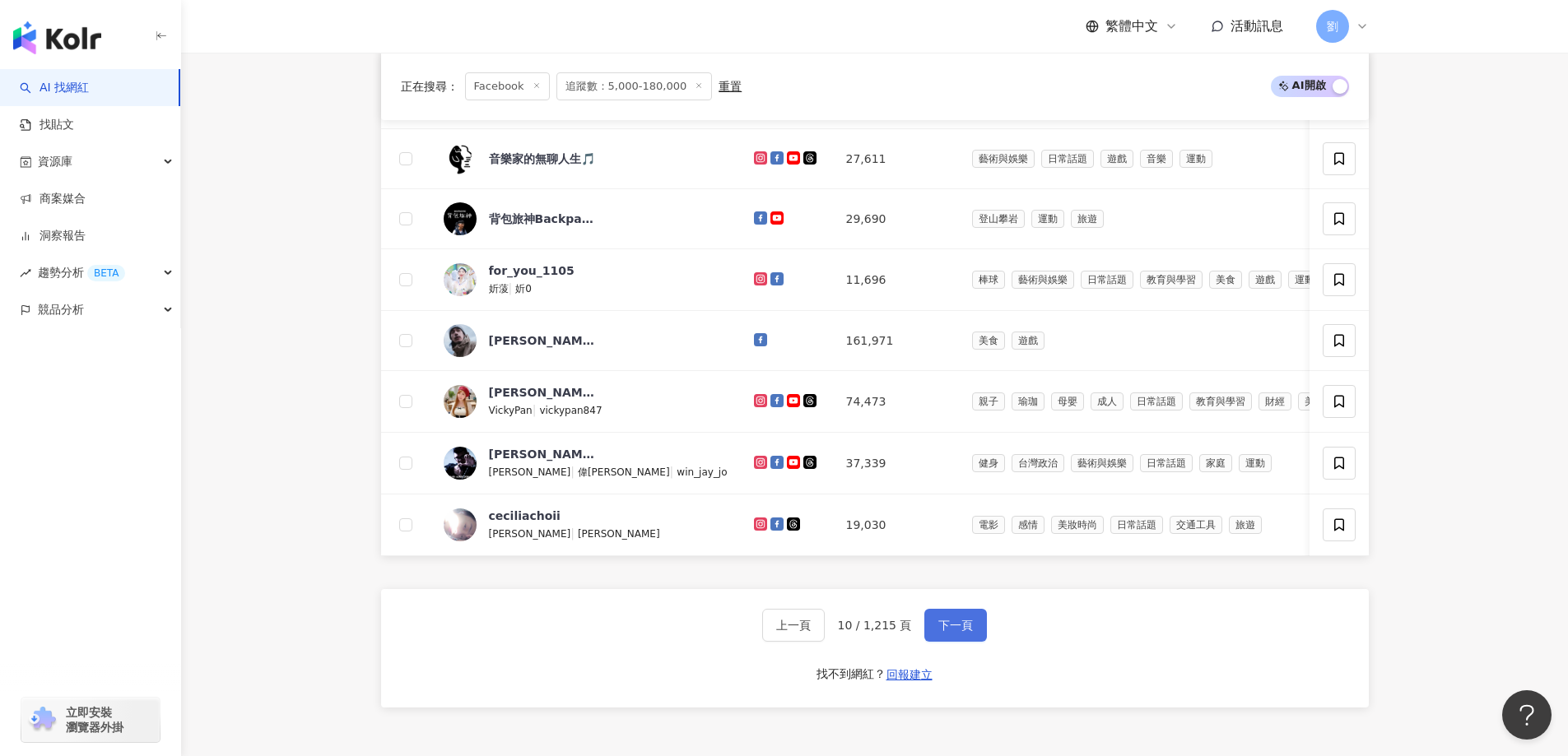
click at [956, 632] on span "下一頁" at bounding box center [956, 625] width 35 height 13
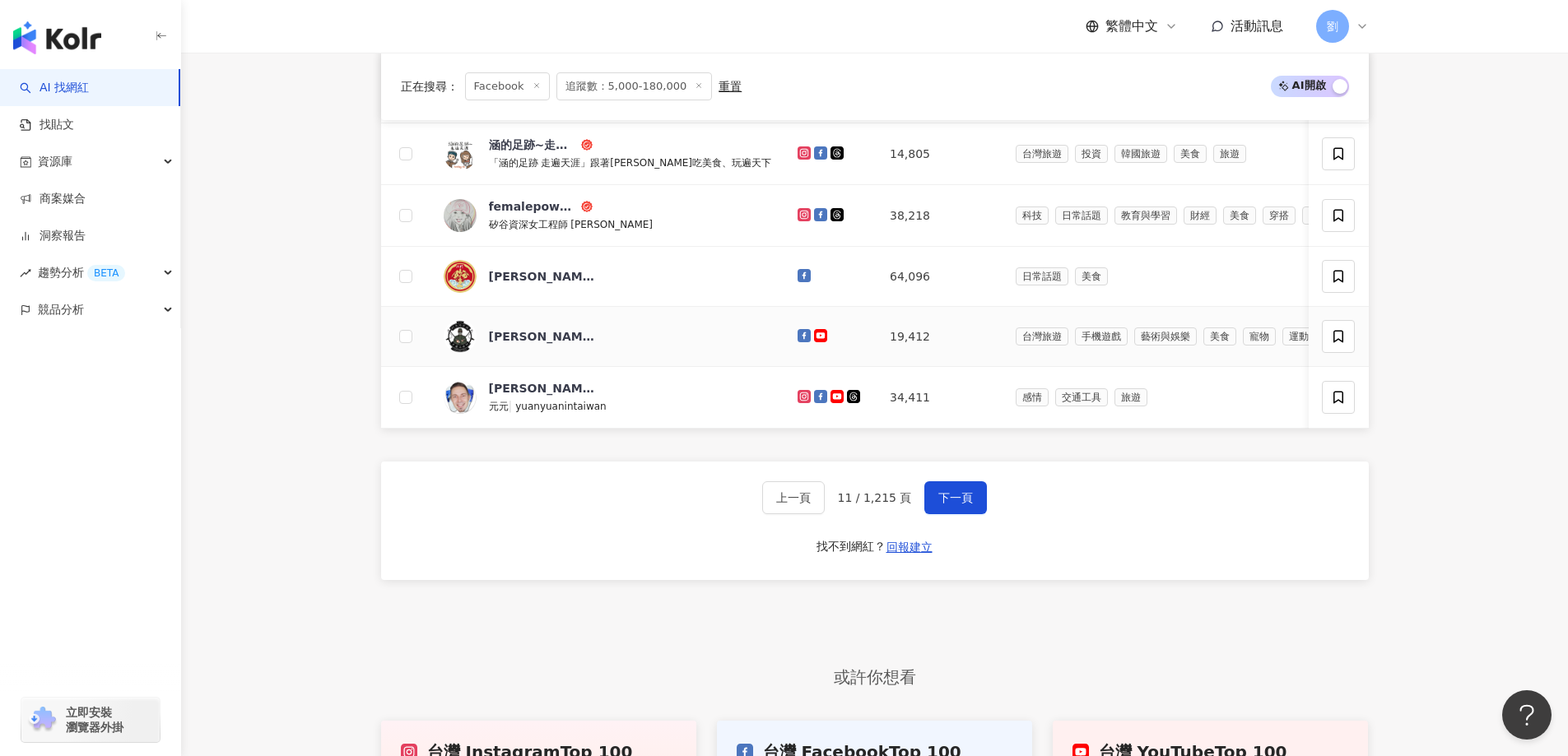
scroll to position [1077, 0]
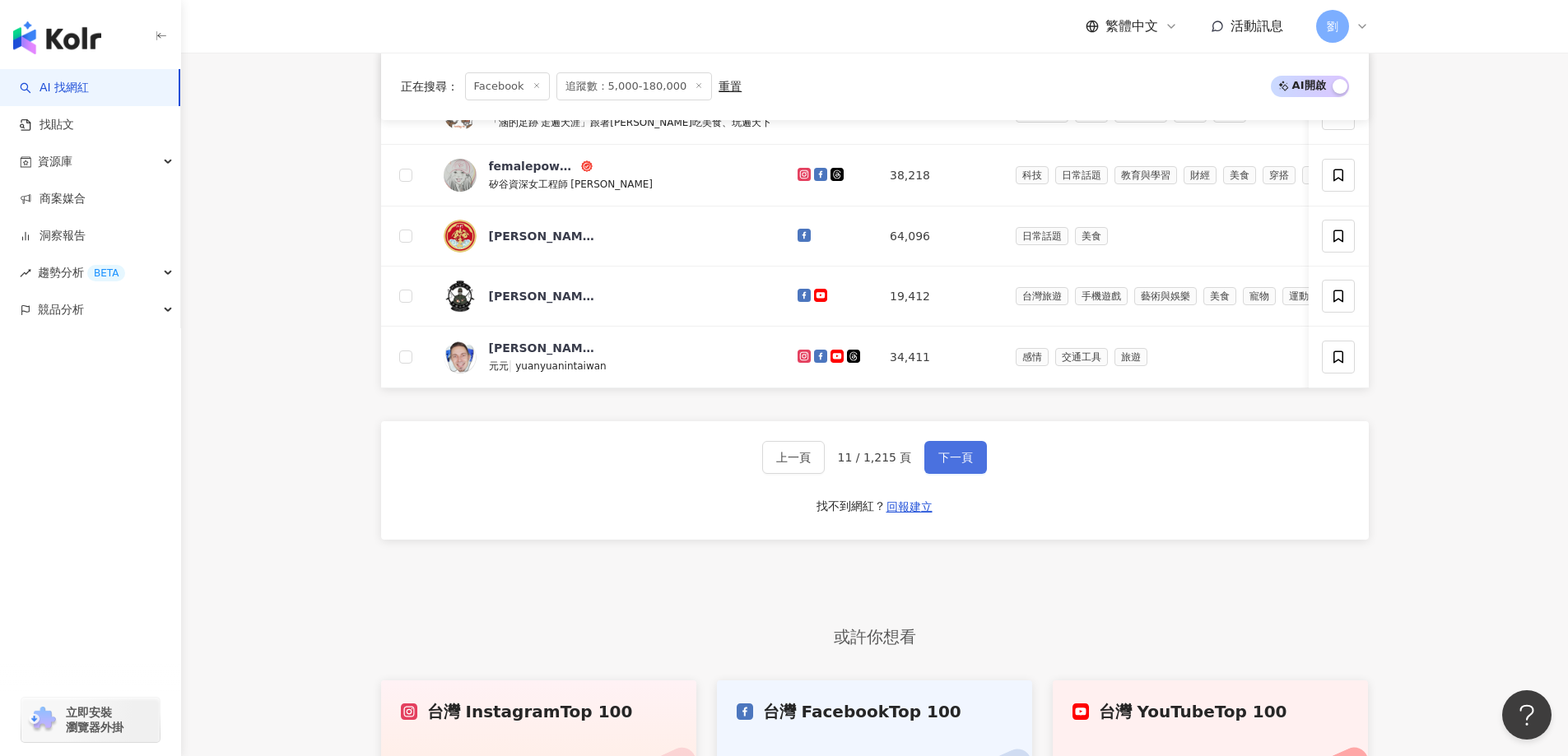
click at [963, 465] on span "下一頁" at bounding box center [956, 458] width 35 height 13
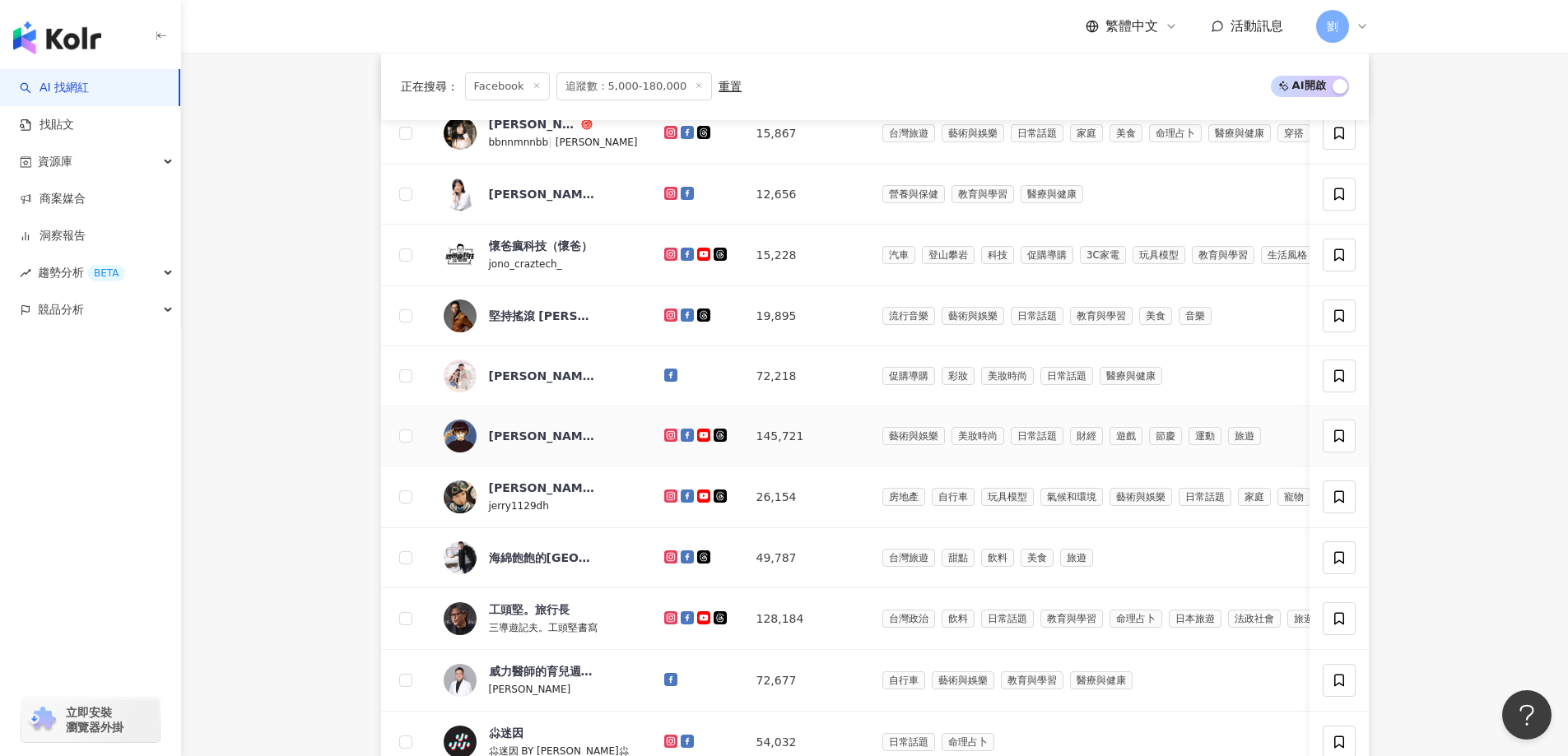
scroll to position [912, 0]
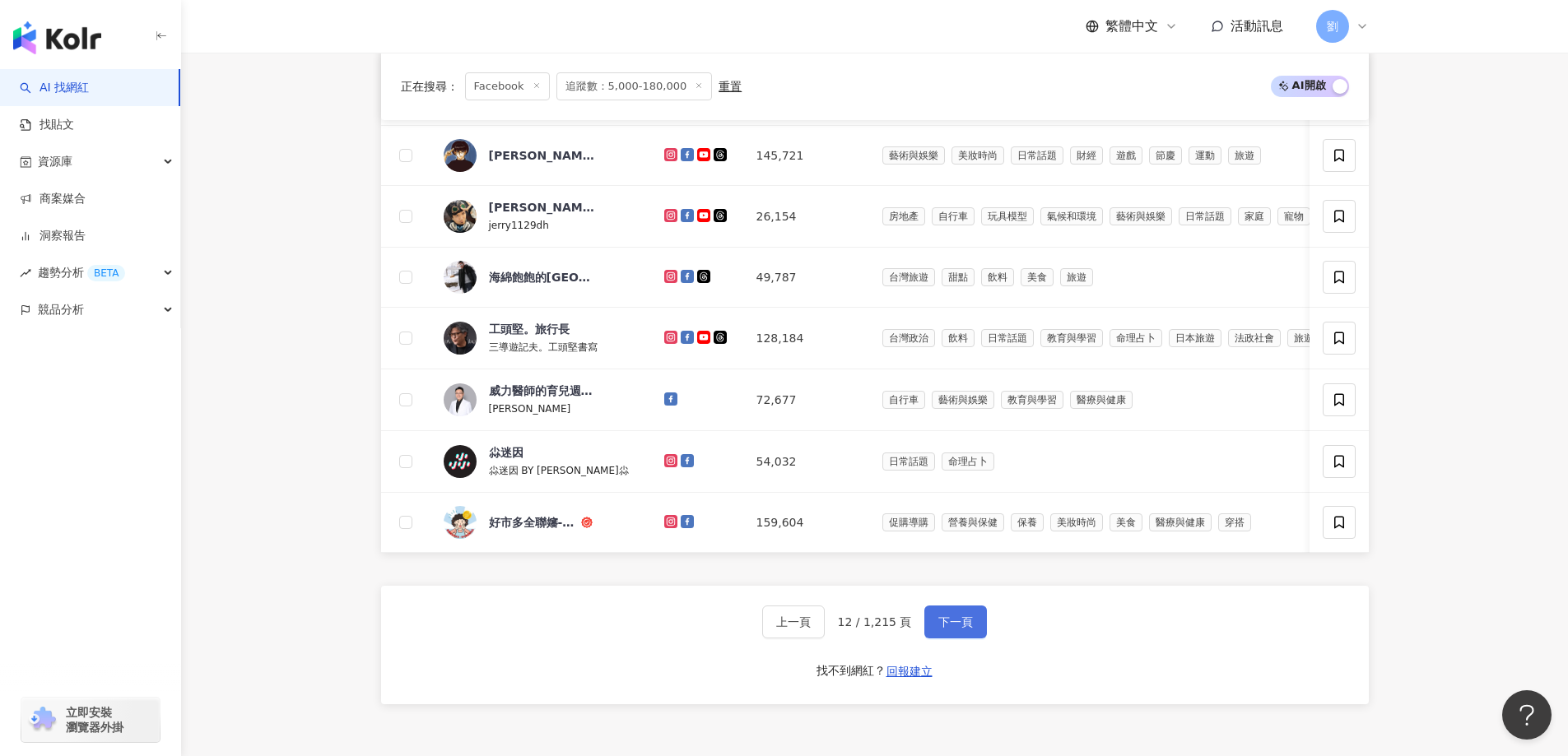
click at [968, 629] on span "下一頁" at bounding box center [956, 622] width 35 height 13
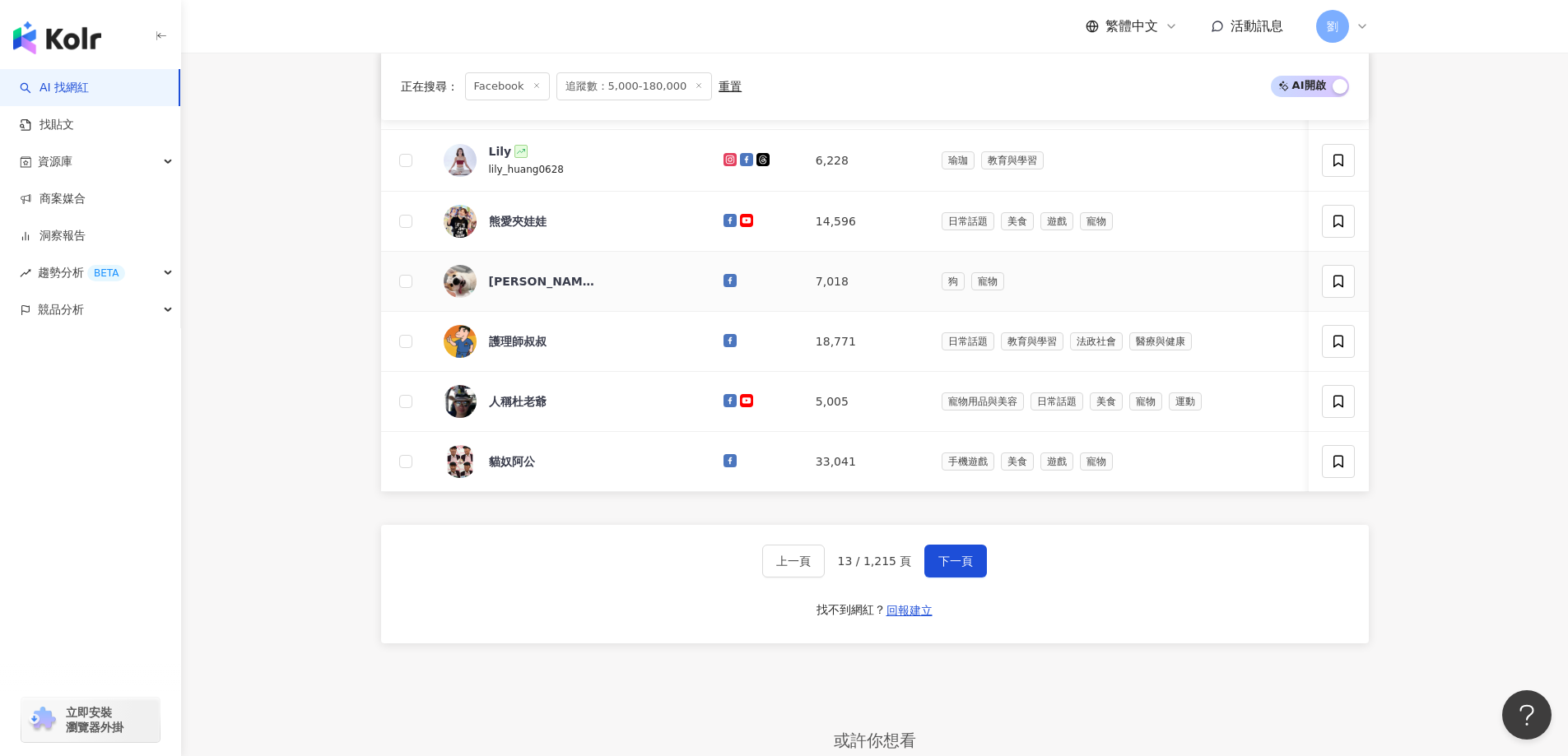
scroll to position [1241, 0]
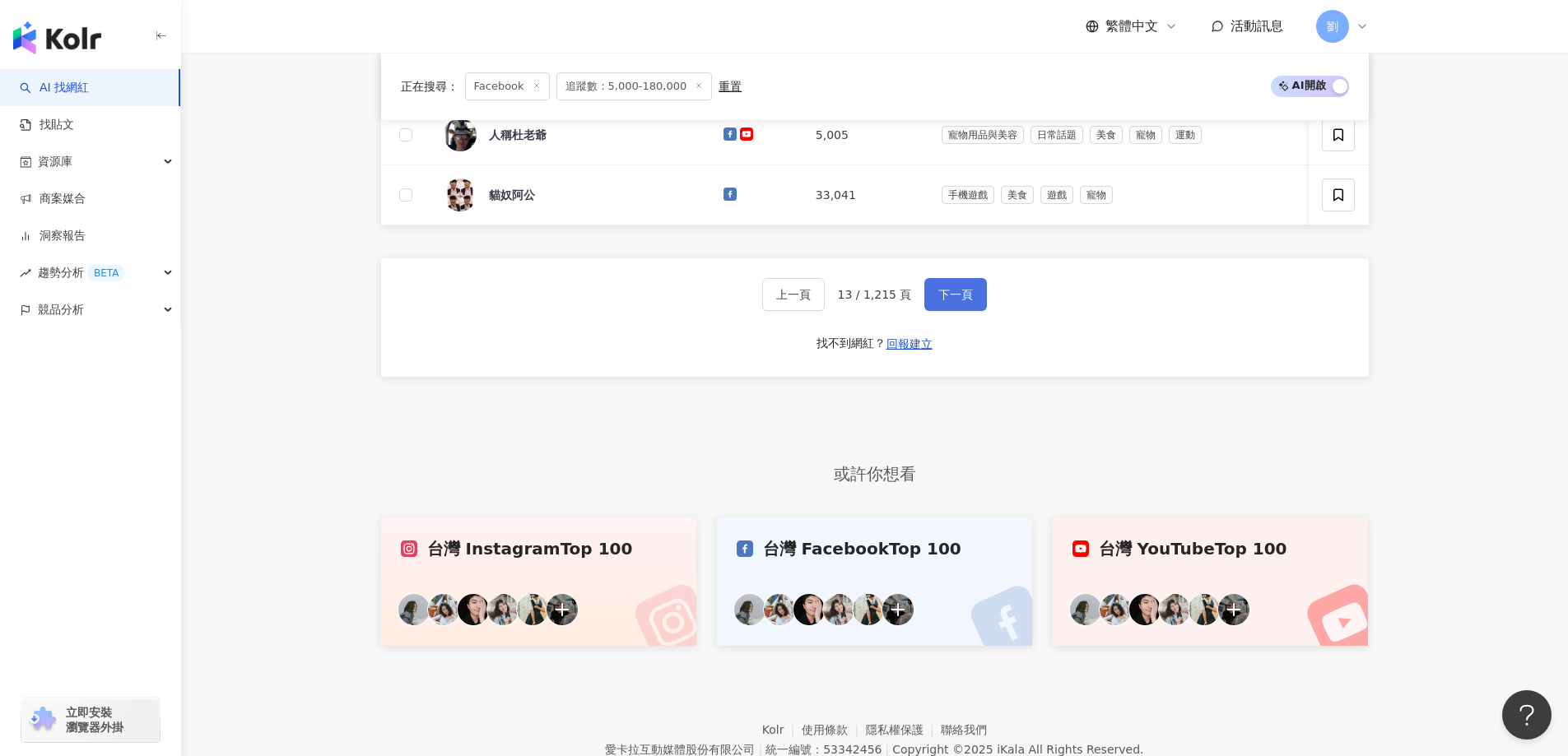
click at [945, 301] on span "下一頁" at bounding box center [956, 294] width 35 height 13
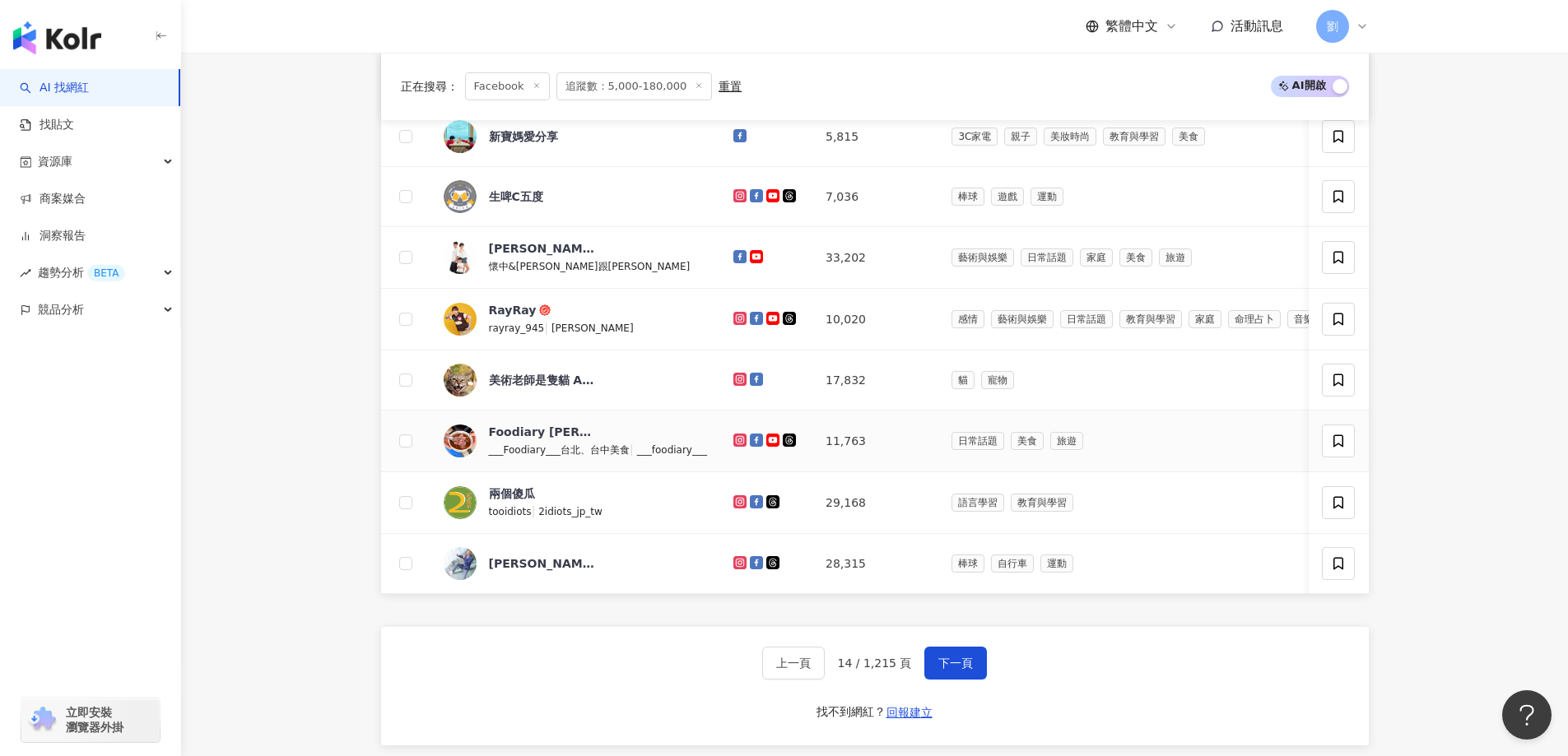
scroll to position [912, 0]
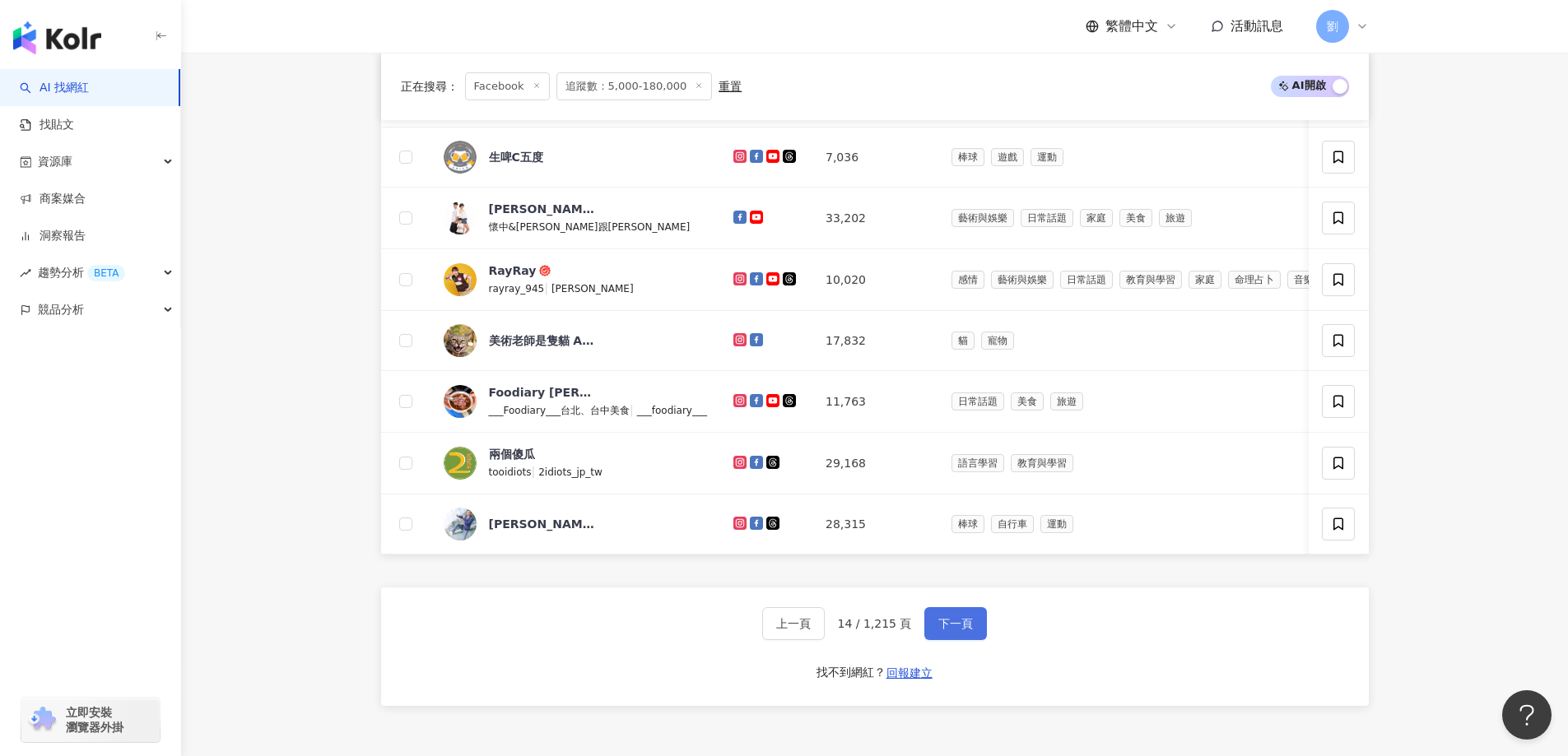
click at [939, 630] on span "下一頁" at bounding box center [956, 623] width 35 height 13
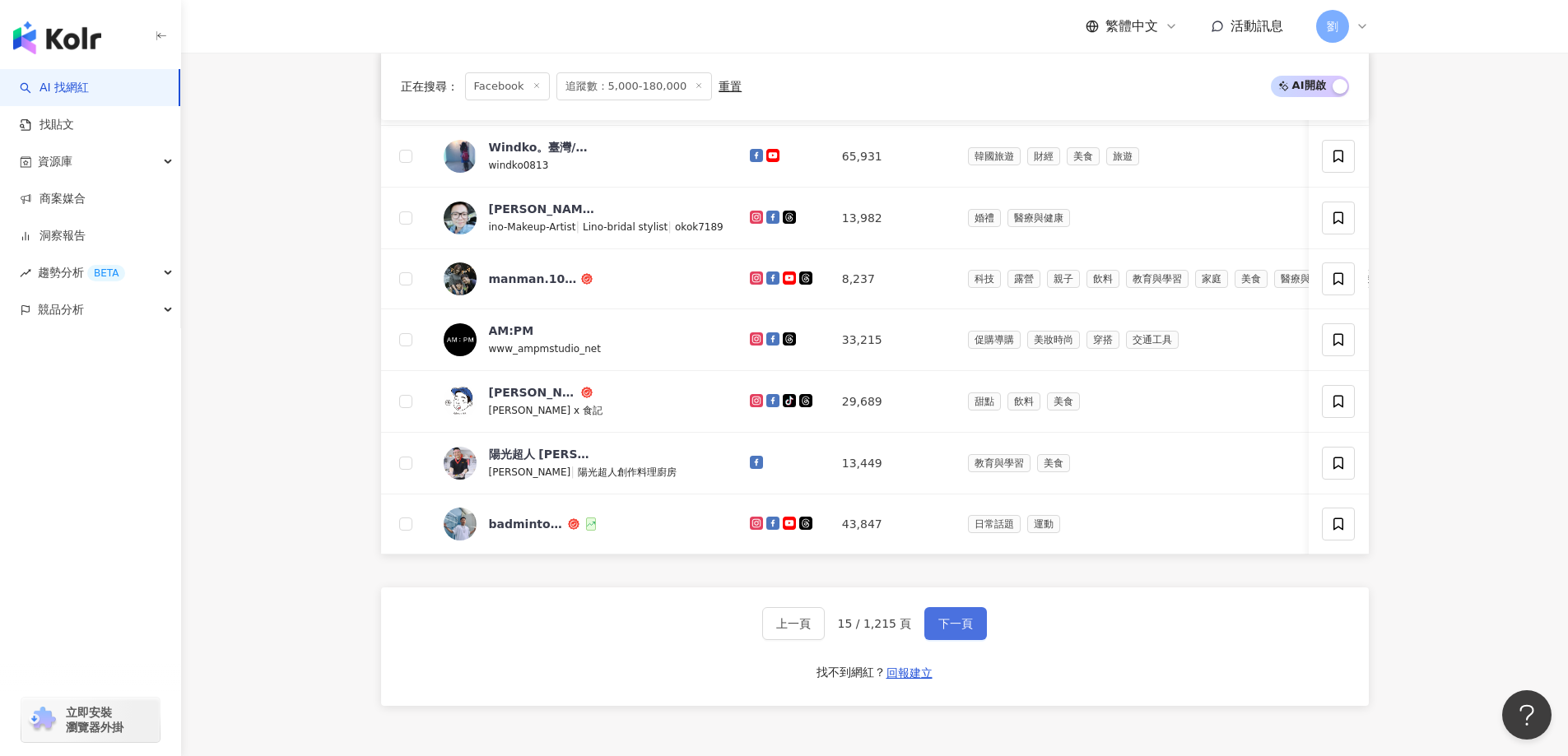
click at [932, 640] on button "下一頁" at bounding box center [956, 623] width 63 height 33
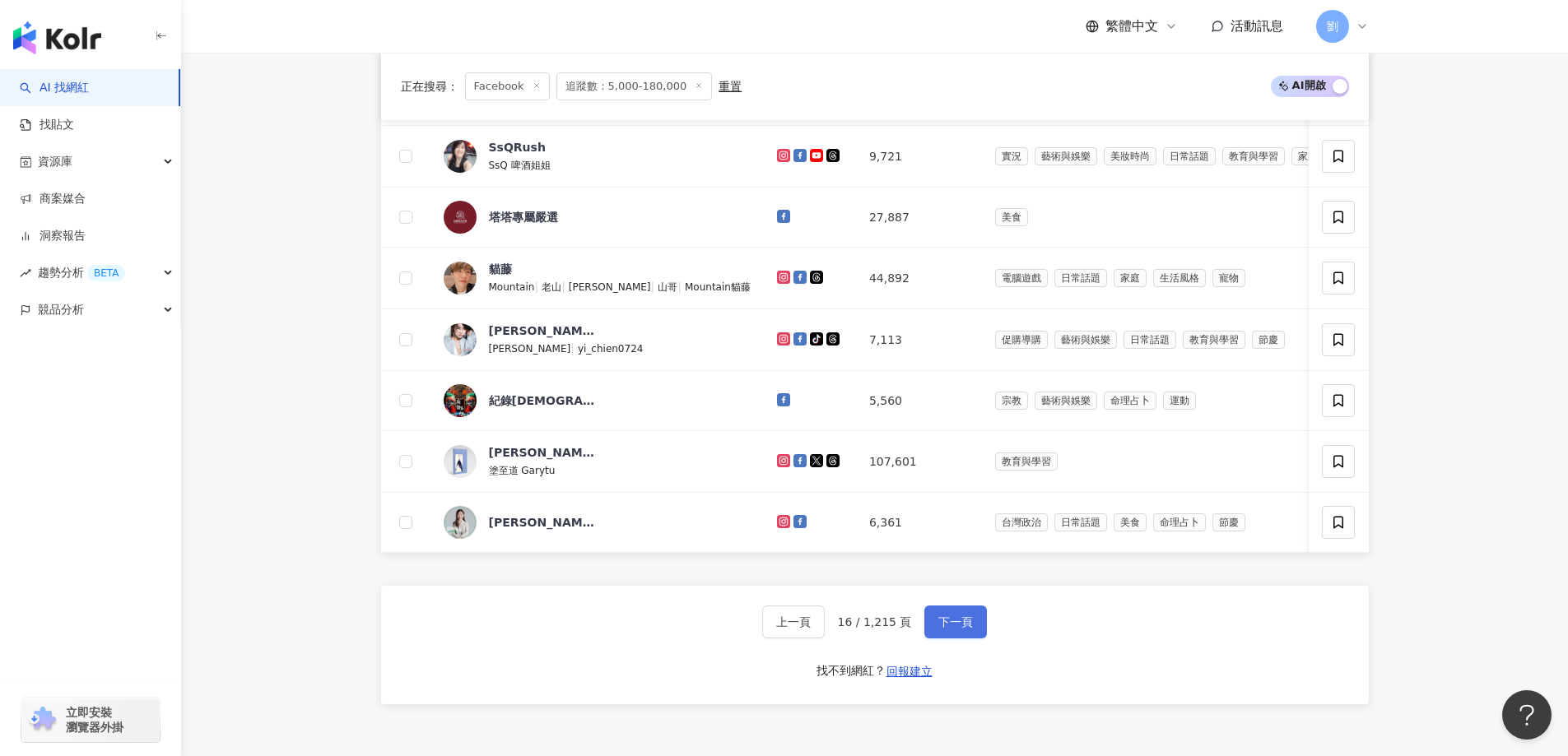
click at [979, 638] on button "下一頁" at bounding box center [956, 622] width 63 height 33
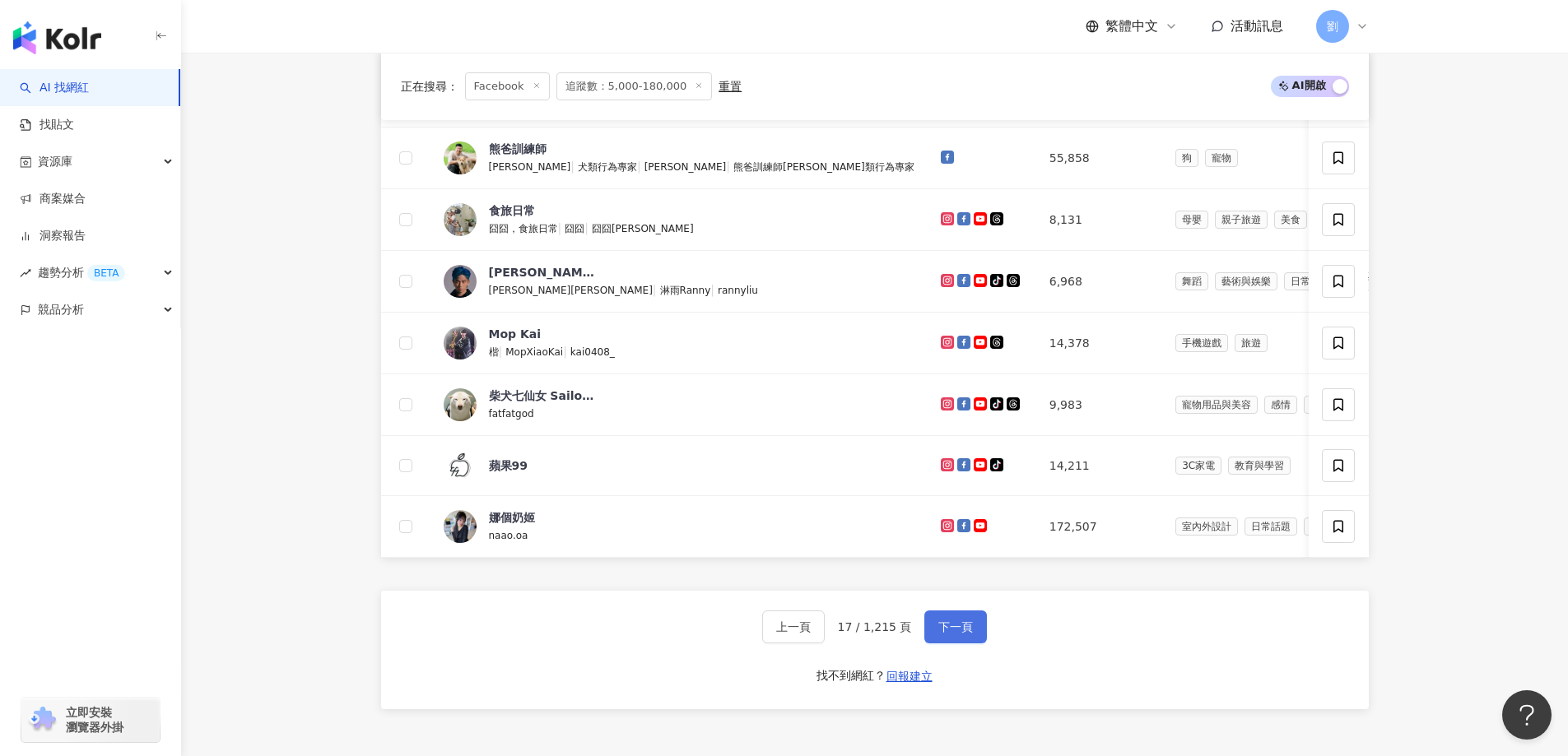
click at [944, 634] on span "下一頁" at bounding box center [956, 627] width 35 height 13
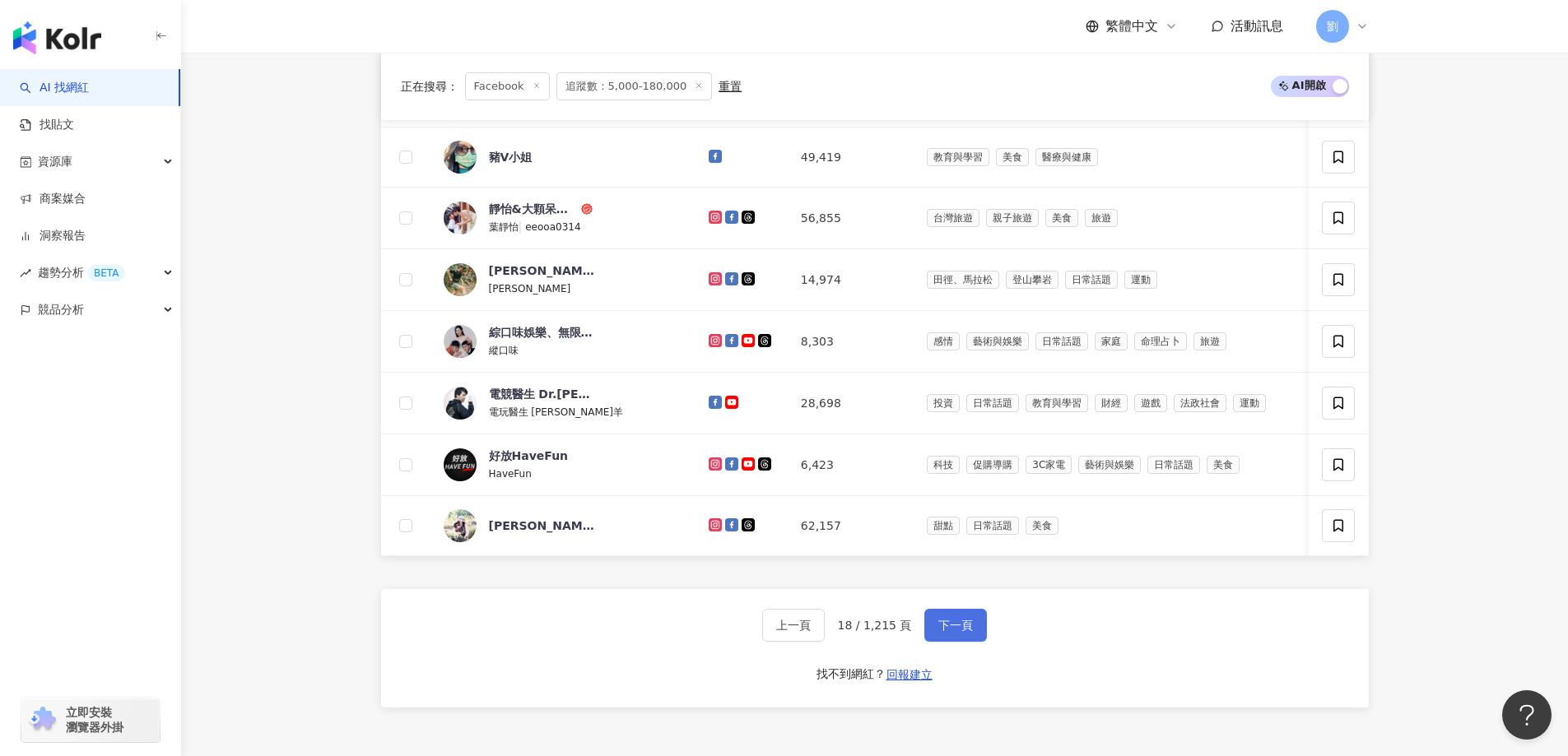
click at [975, 642] on button "下一頁" at bounding box center [956, 625] width 63 height 33
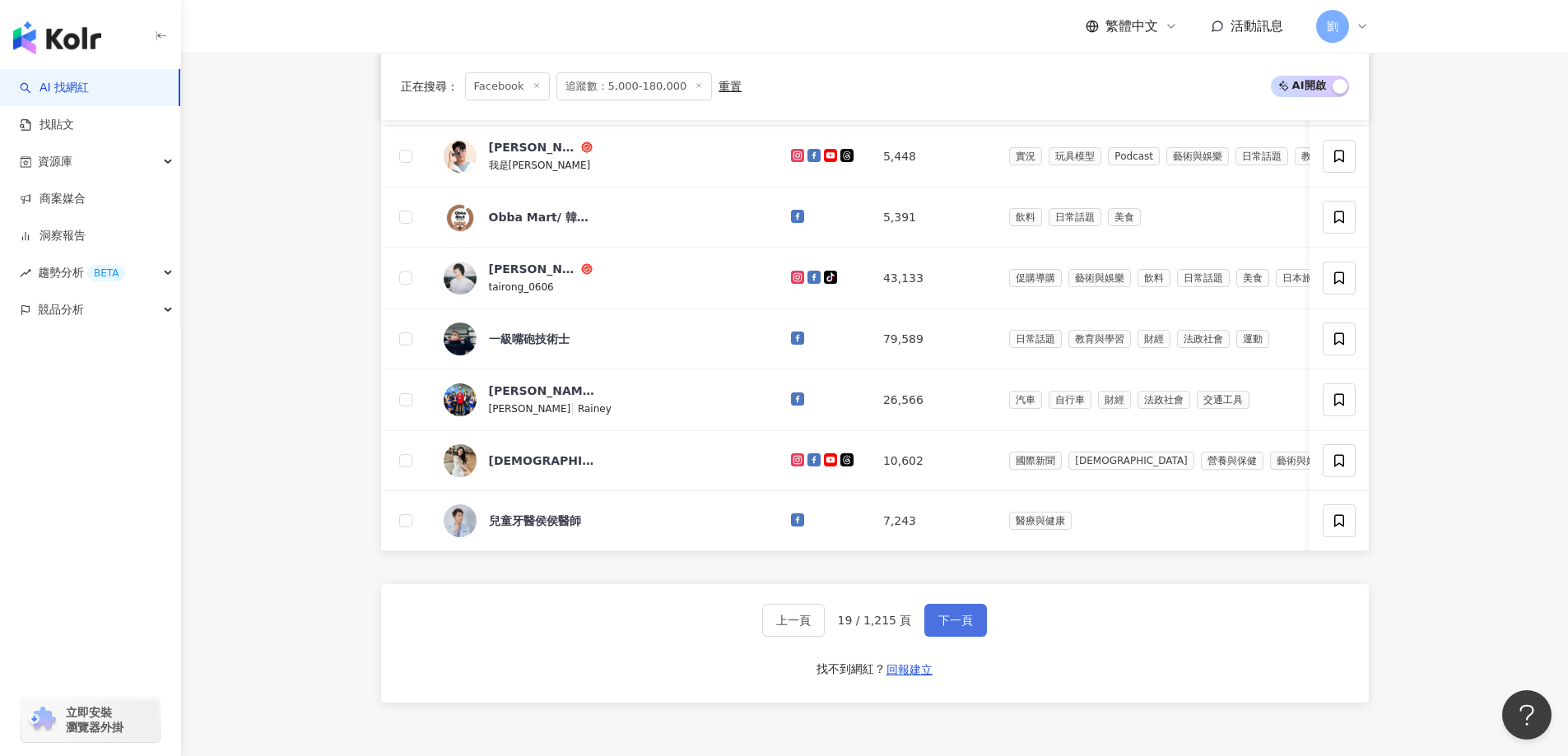
click at [948, 636] on button "下一頁" at bounding box center [956, 620] width 63 height 33
